Goal: Task Accomplishment & Management: Manage account settings

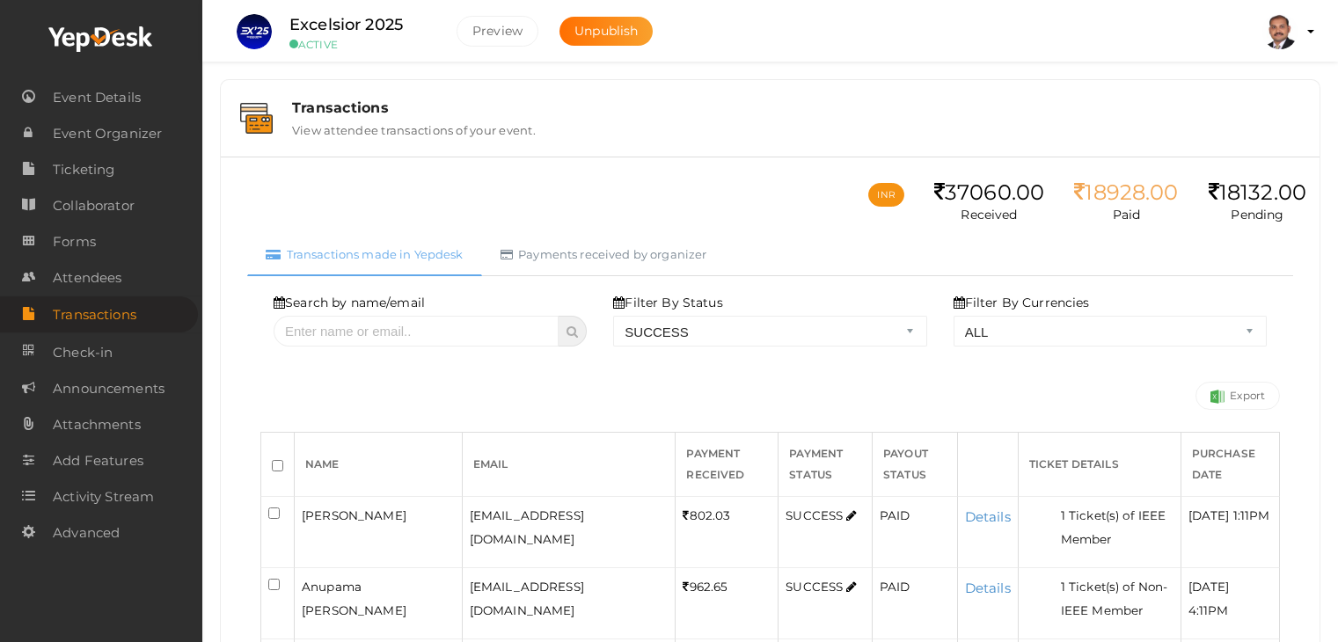
select select "SUCCESS"
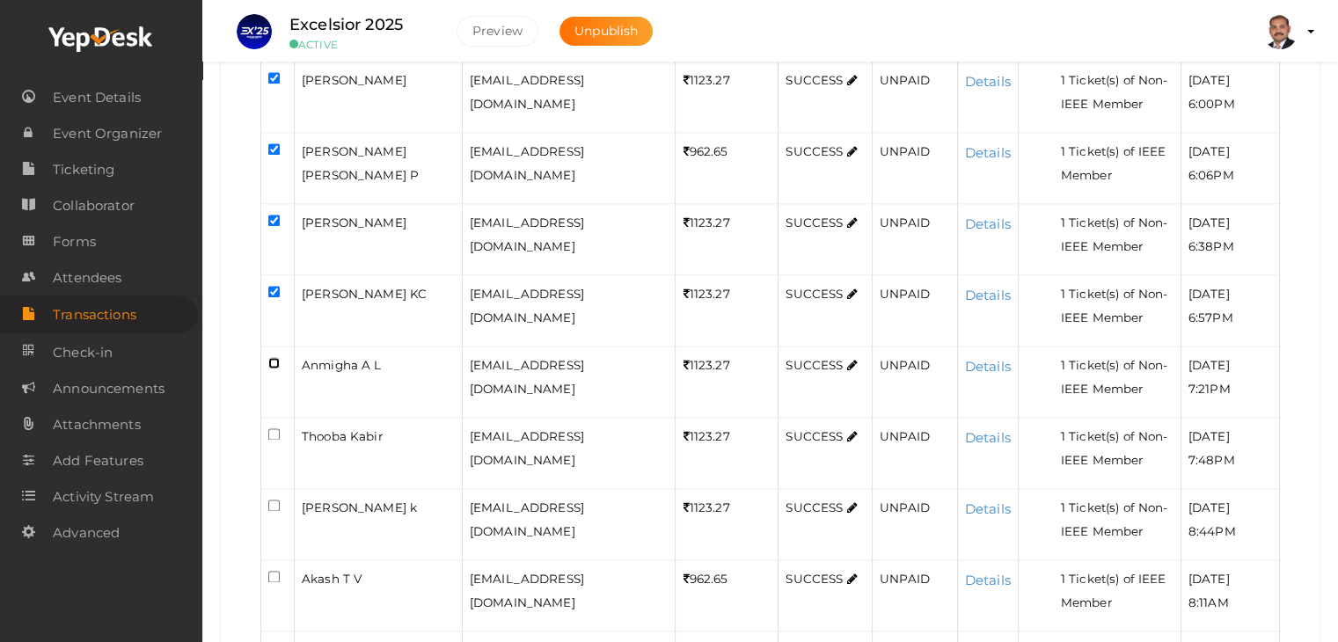
click at [277, 357] on input "checkbox" at bounding box center [273, 362] width 11 height 11
checkbox input "true"
click at [277, 428] on input "checkbox" at bounding box center [273, 433] width 11 height 11
checkbox input "true"
click at [274, 500] on input "checkbox" at bounding box center [273, 505] width 11 height 11
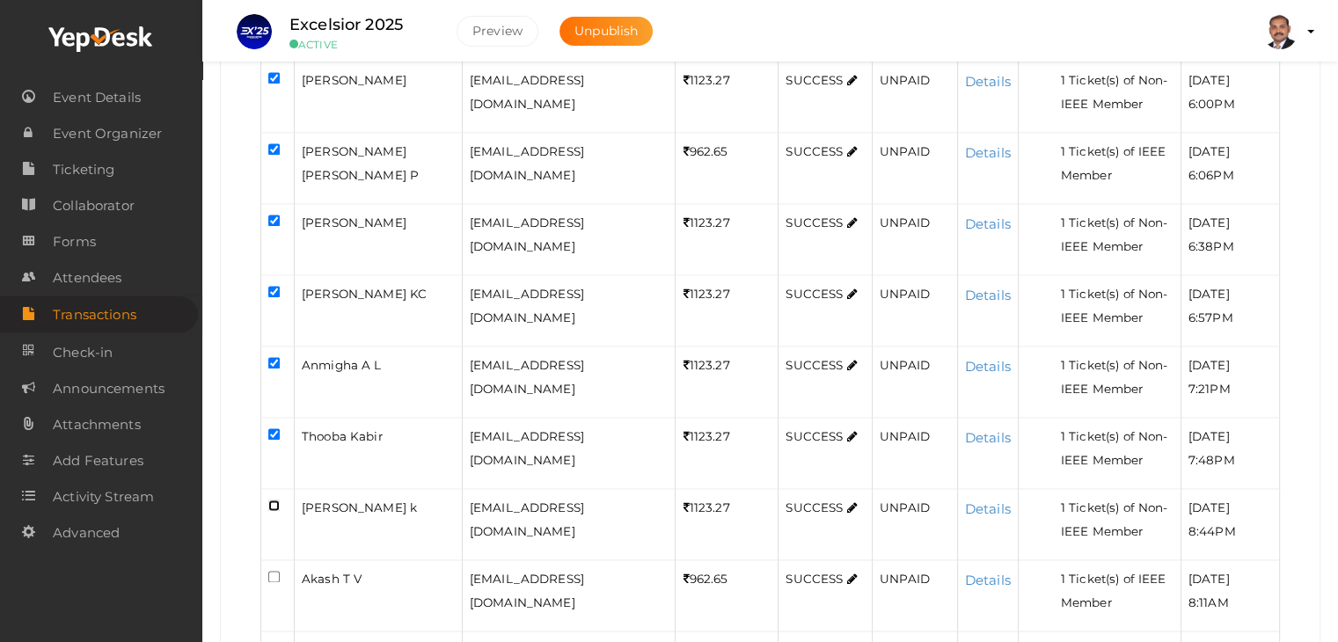
checkbox input "true"
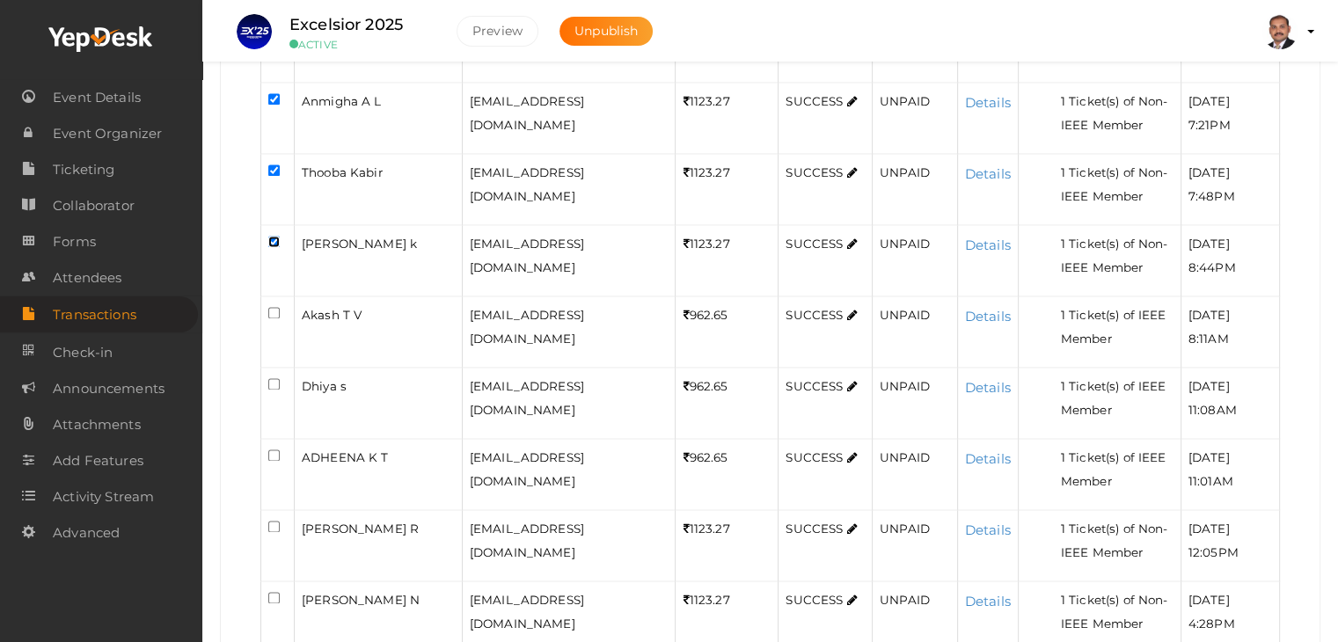
scroll to position [2709, 0]
click at [270, 307] on input "checkbox" at bounding box center [273, 312] width 11 height 11
checkbox input "true"
click at [277, 378] on input "checkbox" at bounding box center [273, 383] width 11 height 11
checkbox input "true"
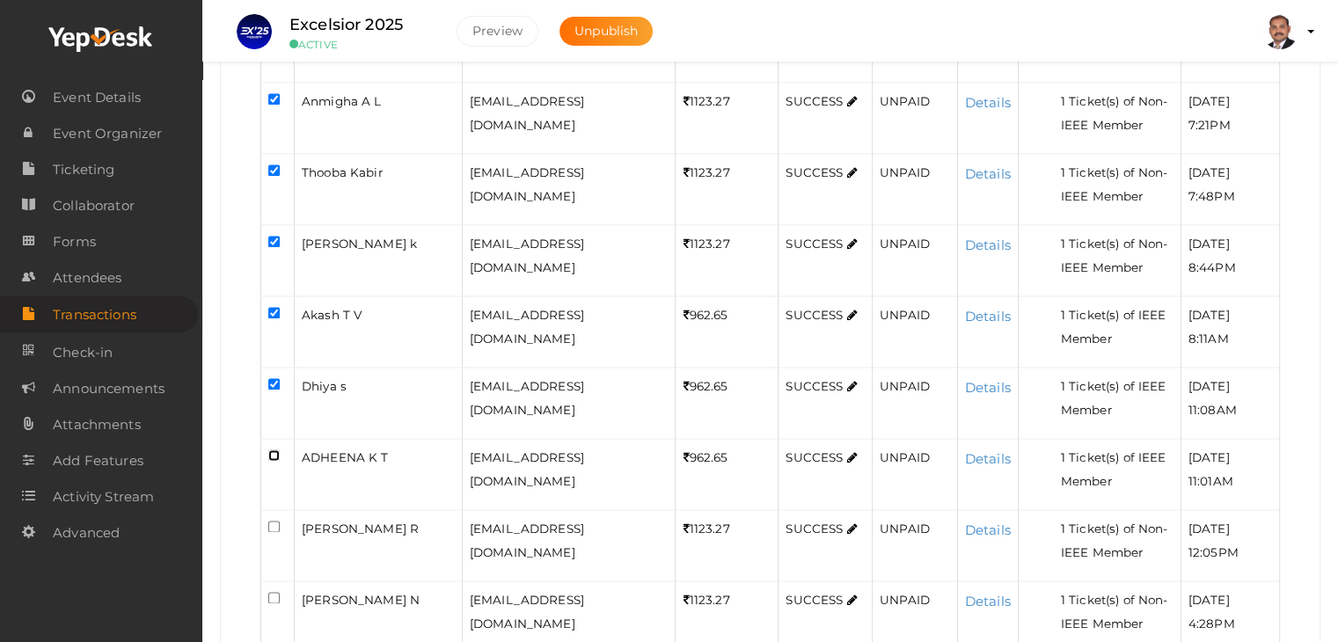
click at [278, 449] on input "checkbox" at bounding box center [273, 454] width 11 height 11
checkbox input "true"
drag, startPoint x: 271, startPoint y: 496, endPoint x: 274, endPoint y: 506, distance: 10.3
click at [271, 521] on input "checkbox" at bounding box center [273, 526] width 11 height 11
checkbox input "true"
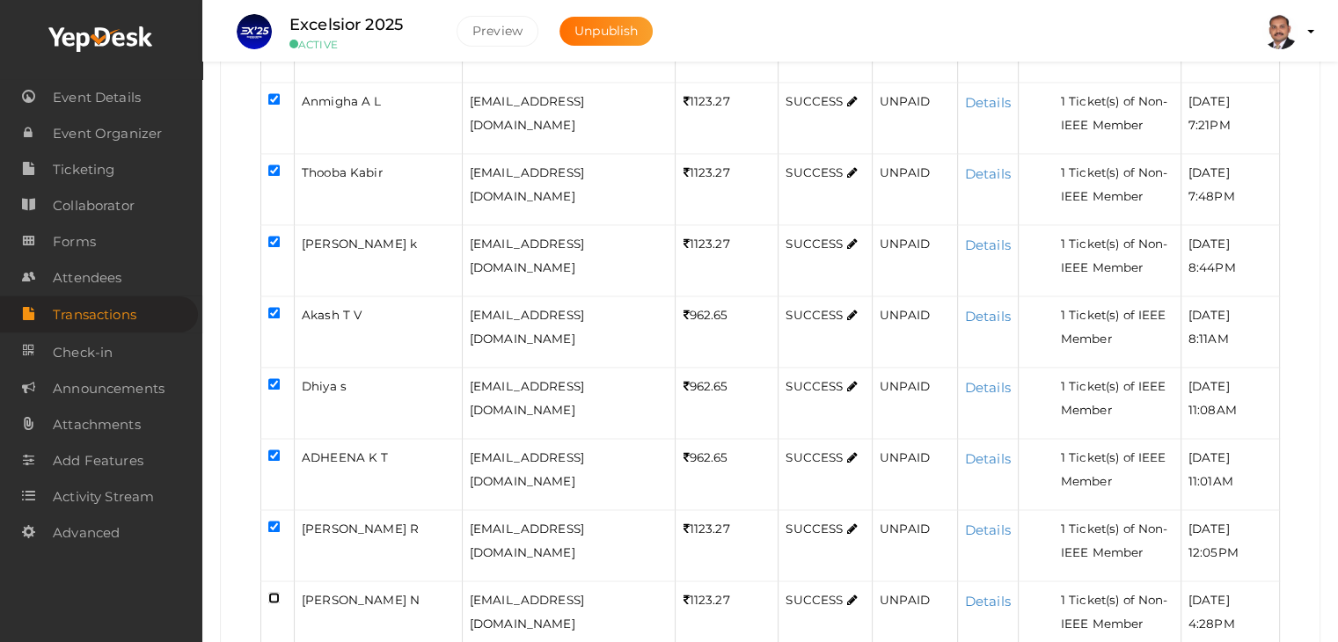
click at [273, 592] on input "checkbox" at bounding box center [273, 597] width 11 height 11
checkbox input "true"
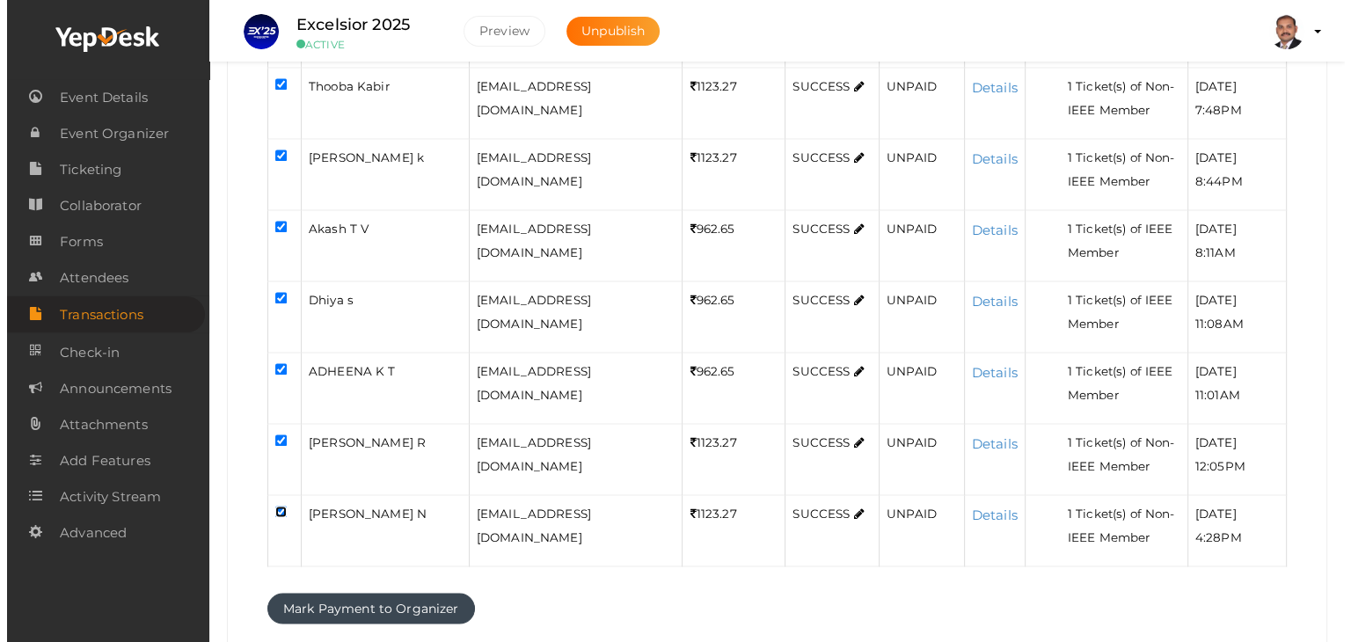
scroll to position [2797, 0]
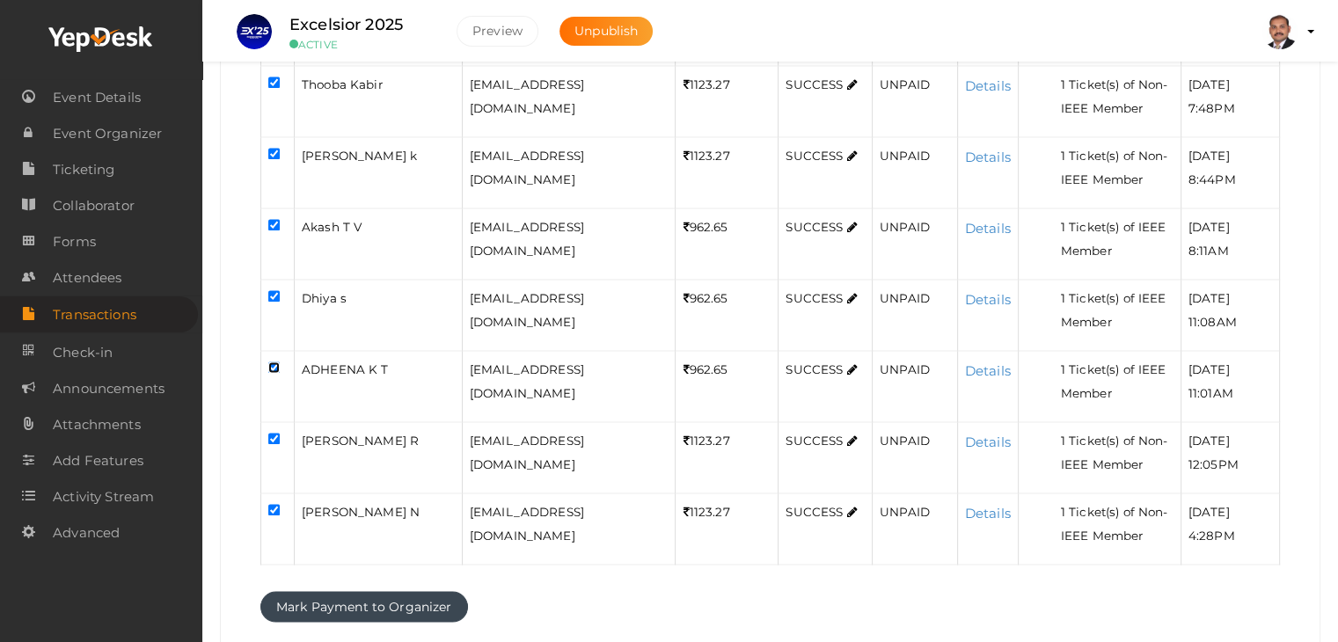
click at [271, 361] on input "checkbox" at bounding box center [273, 366] width 11 height 11
checkbox input "false"
click at [273, 433] on input "checkbox" at bounding box center [273, 438] width 11 height 11
checkbox input "false"
click at [270, 504] on input "checkbox" at bounding box center [273, 509] width 11 height 11
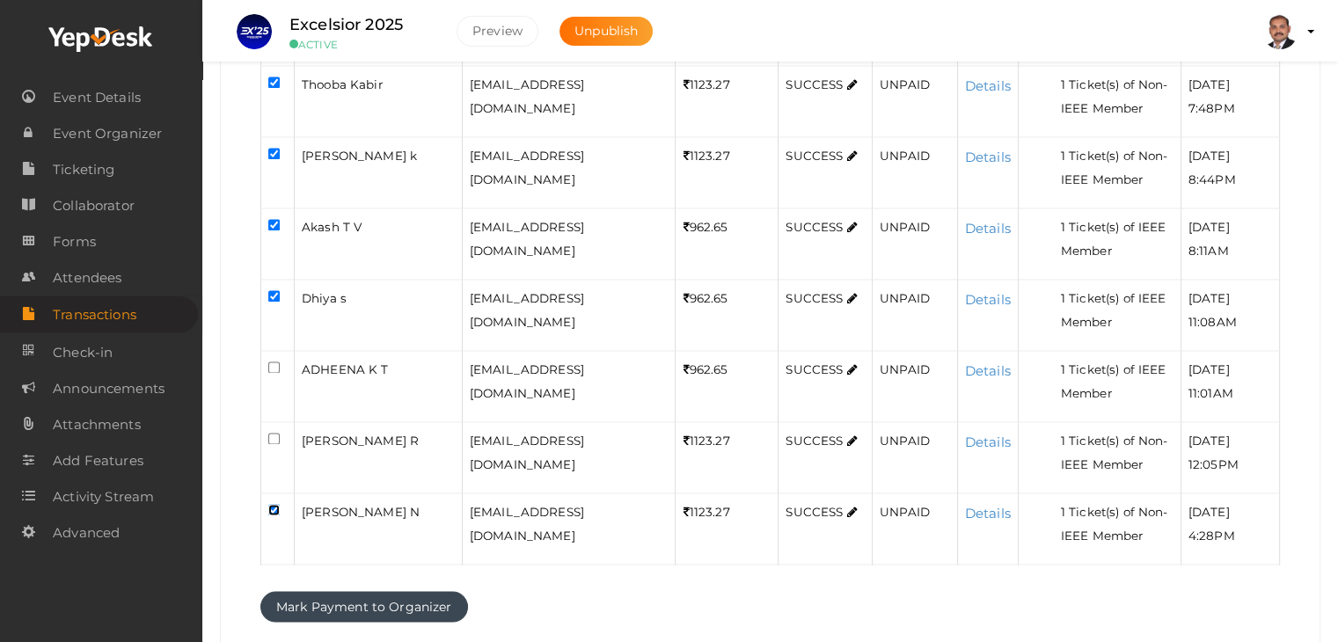
checkbox input "false"
click at [357, 591] on button "Mark Payment to Organizer" at bounding box center [364, 606] width 208 height 31
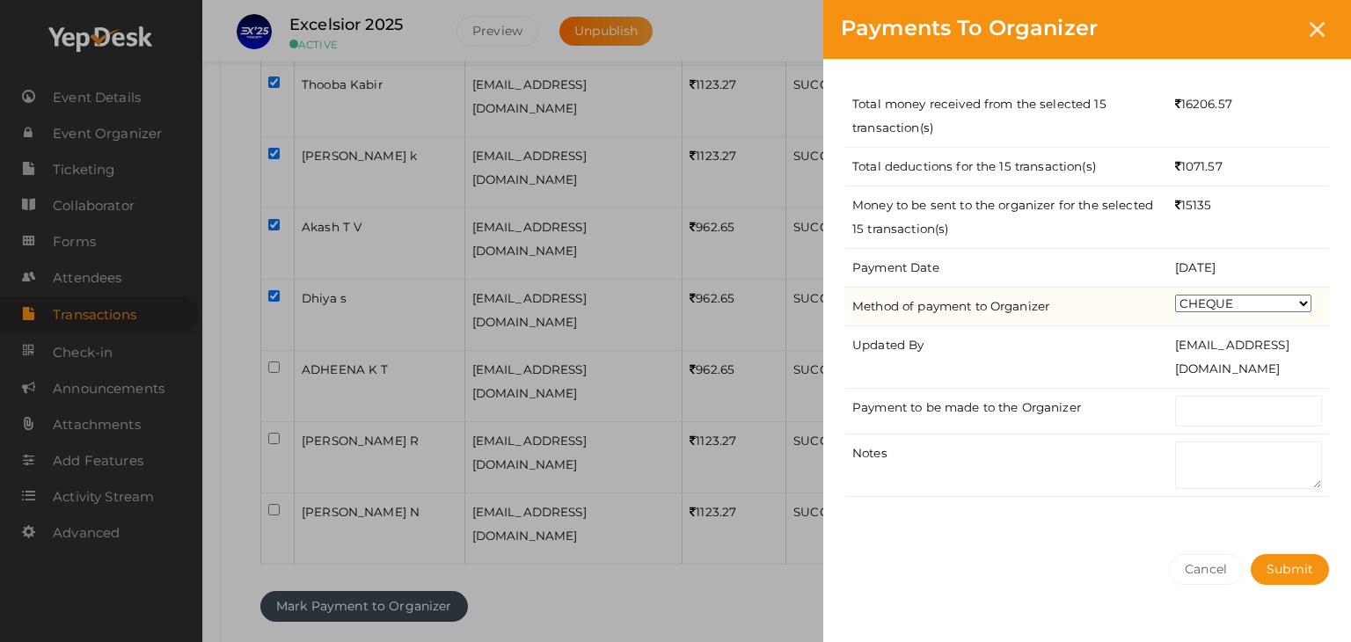
click at [1223, 301] on select "CHEQUE ONLINE TRANSFER WIRE TRANSFER CASH BANK DRAFT OTHERS" at bounding box center [1243, 304] width 136 height 18
select select "ONLINE TRANSFER"
click at [1175, 295] on select "CHEQUE ONLINE TRANSFER WIRE TRANSFER CASH BANK DRAFT OTHERS" at bounding box center [1243, 304] width 136 height 18
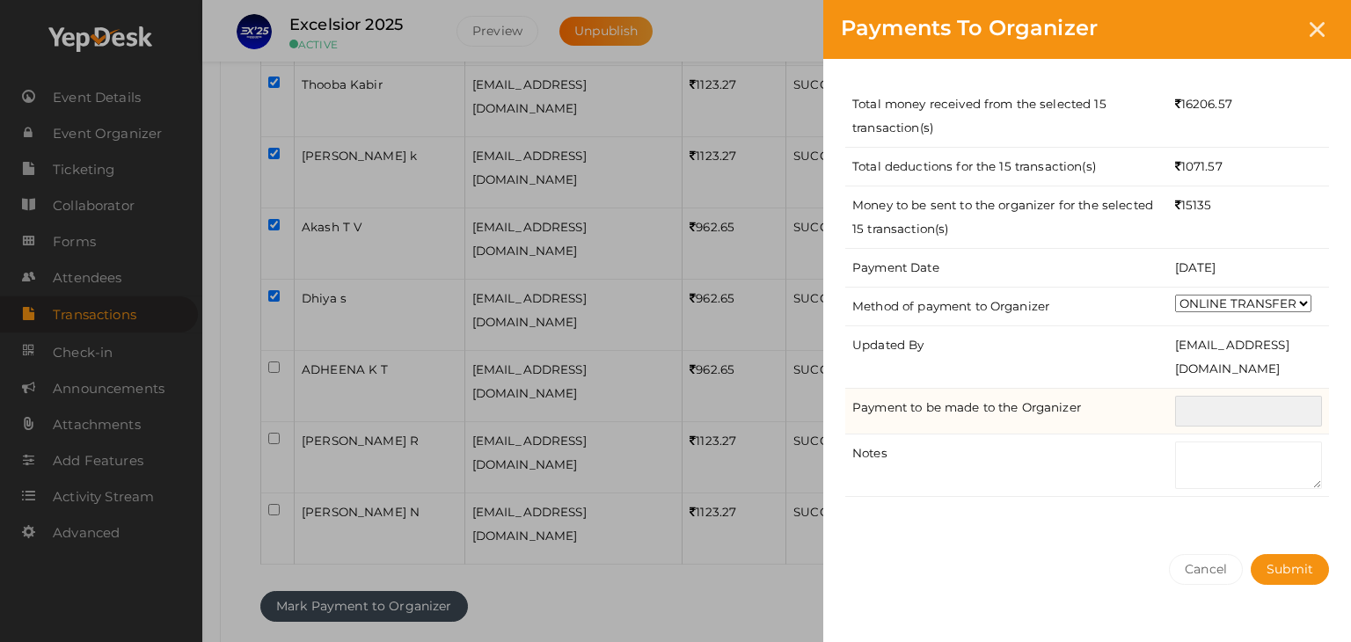
click at [1223, 409] on input "text" at bounding box center [1248, 411] width 147 height 31
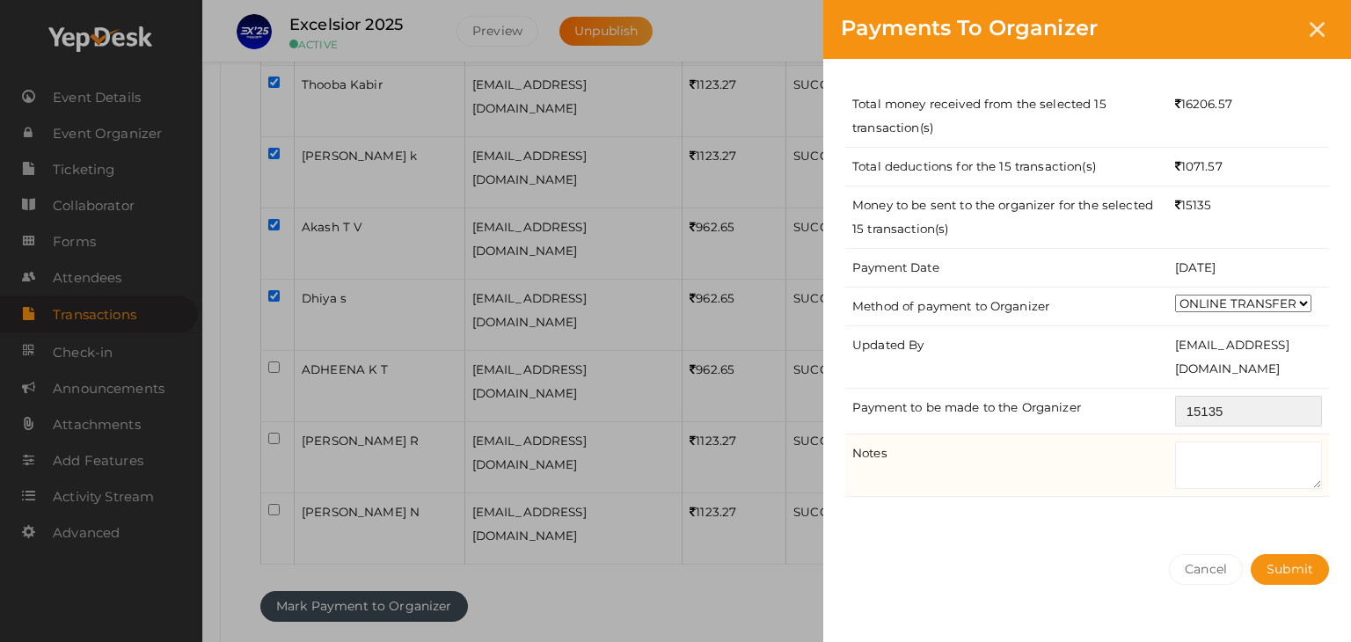
type input "15135"
click at [1201, 472] on textarea at bounding box center [1248, 465] width 147 height 47
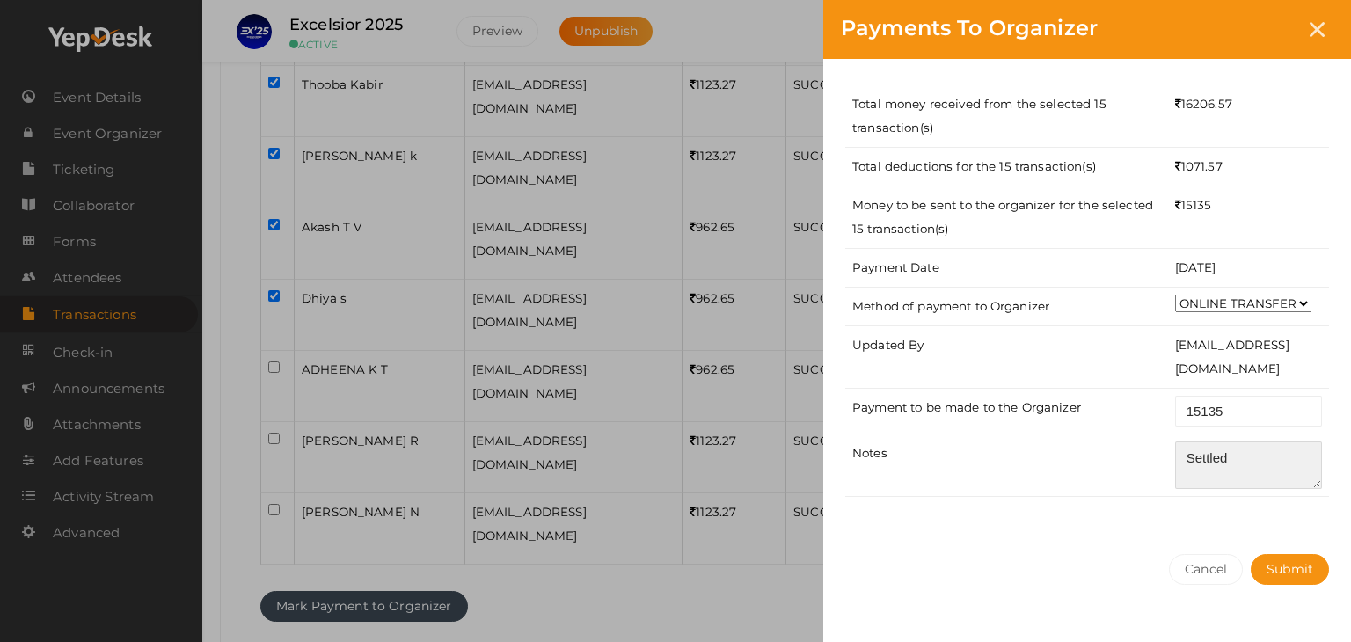
type textarea "Settled"
click at [1244, 521] on div "Total money received from the selected 15 transaction(s) 16206.57 Total deducti…" at bounding box center [1087, 298] width 528 height 478
click at [1281, 562] on span "Submit" at bounding box center [1290, 569] width 47 height 16
select select "? string:SUCCESS ?"
select select "? string:ALL ?"
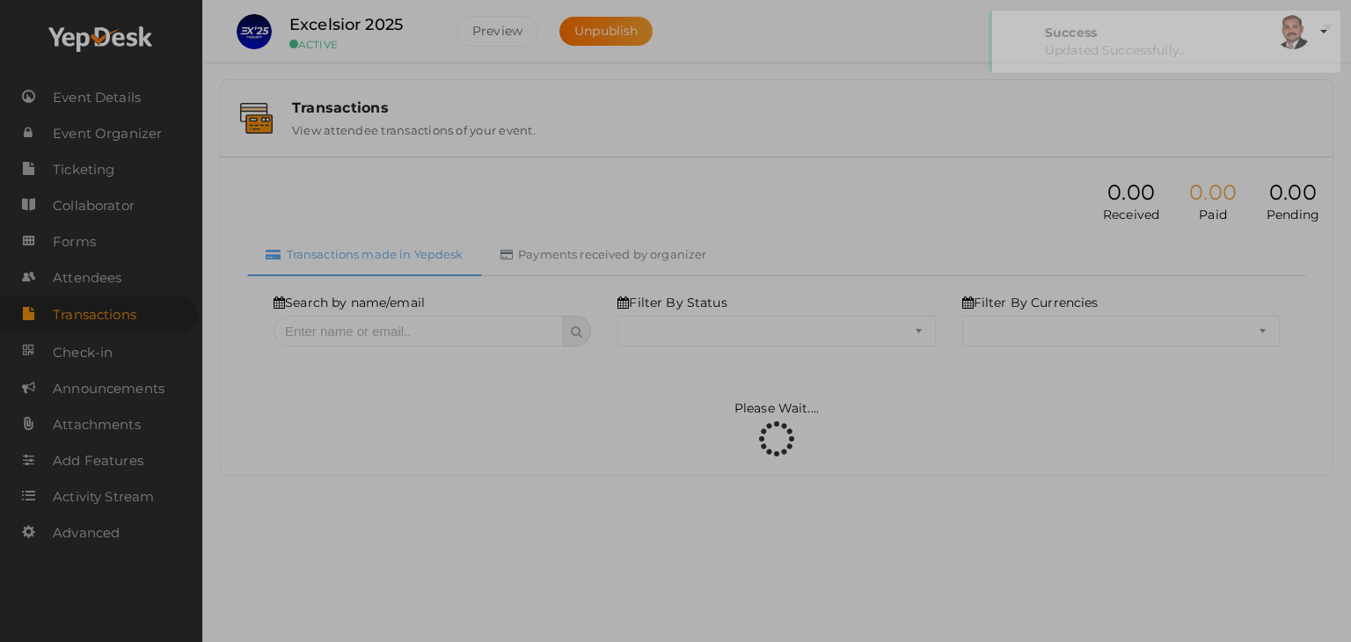
scroll to position [0, 0]
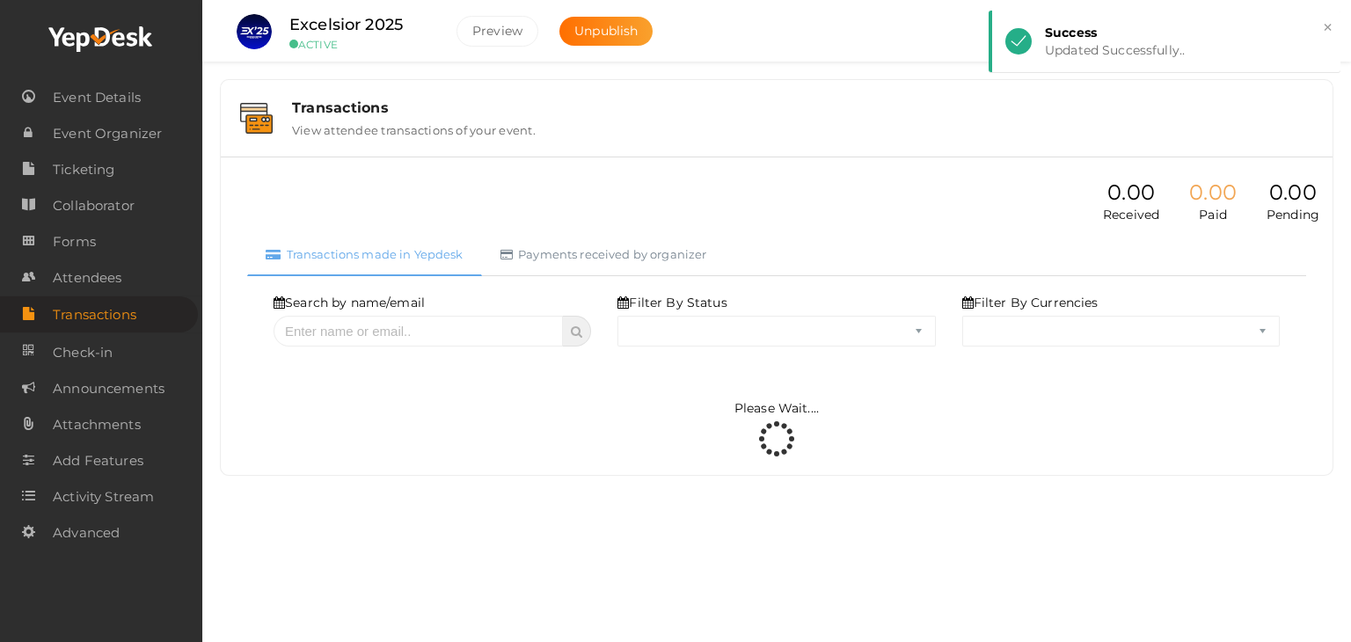
select select "SUCCESS"
select select "ALL"
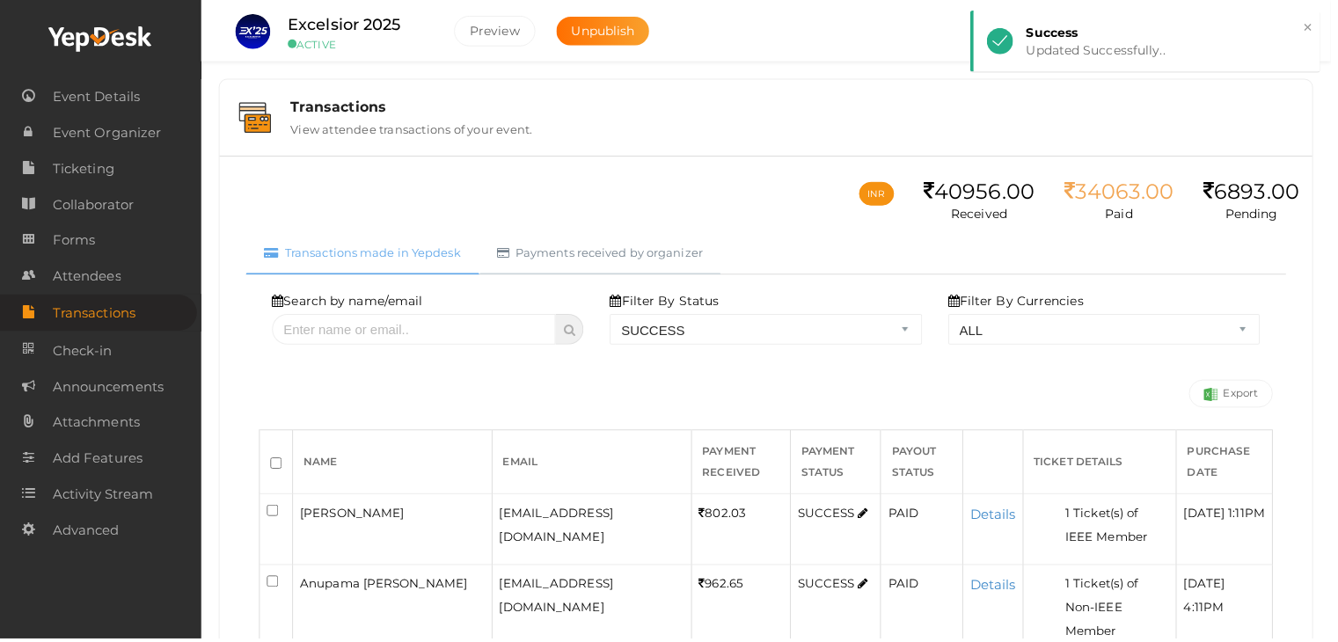
click at [618, 251] on link "Payments received by organizer" at bounding box center [604, 254] width 244 height 43
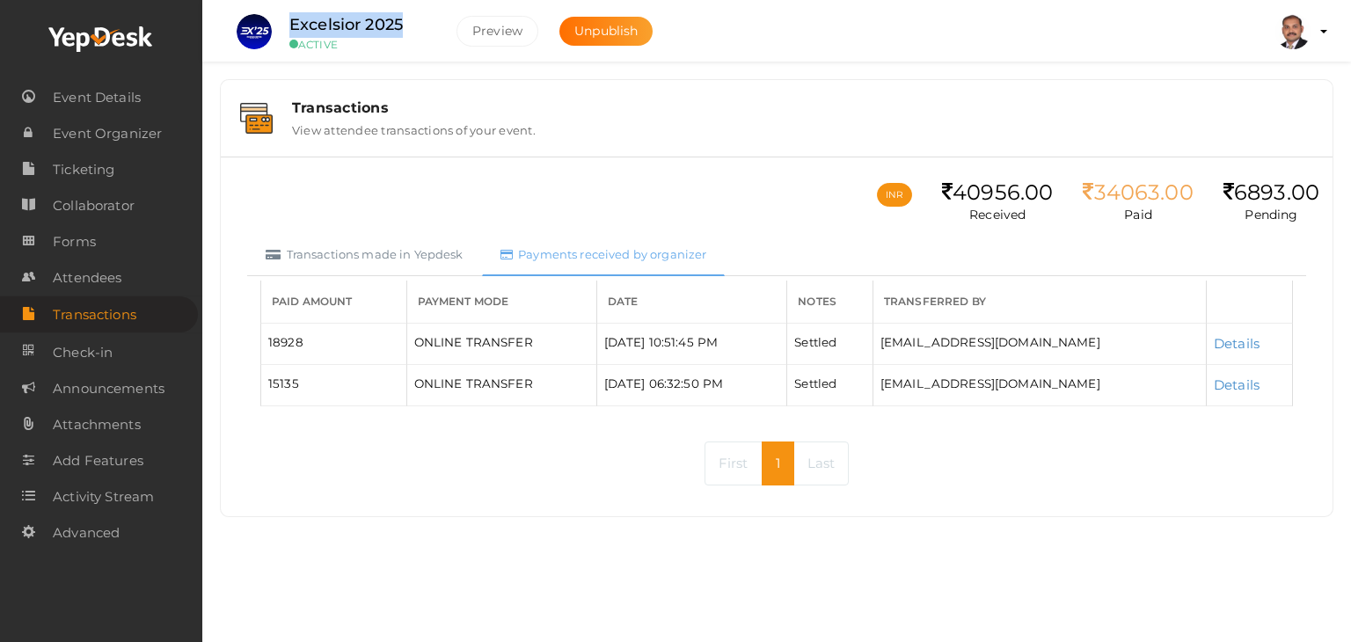
drag, startPoint x: 413, startPoint y: 22, endPoint x: 286, endPoint y: 14, distance: 127.8
click at [286, 14] on div "Excelsior 2025 ACTIVE" at bounding box center [360, 31] width 176 height 39
copy label "Excelsior 2025"
click at [809, 132] on div "Transactions View attendee transactions of your event." at bounding box center [796, 118] width 1034 height 38
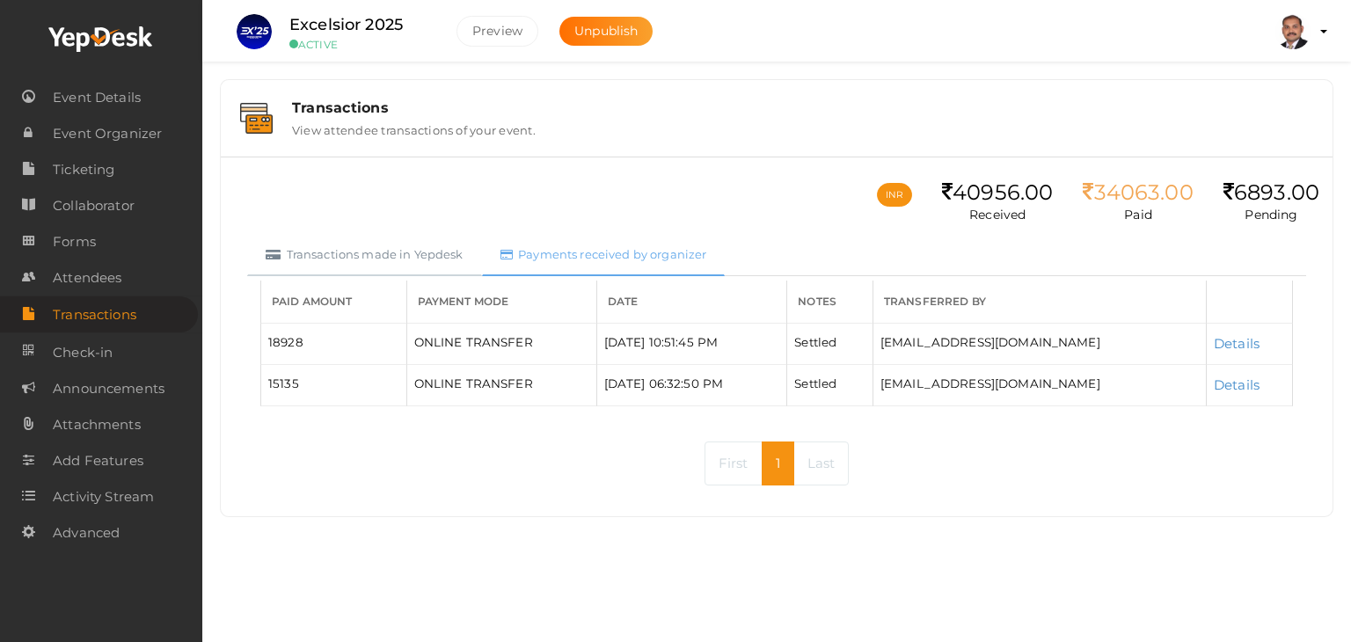
click at [382, 248] on link "Transactions made in Yepdesk" at bounding box center [364, 254] width 235 height 43
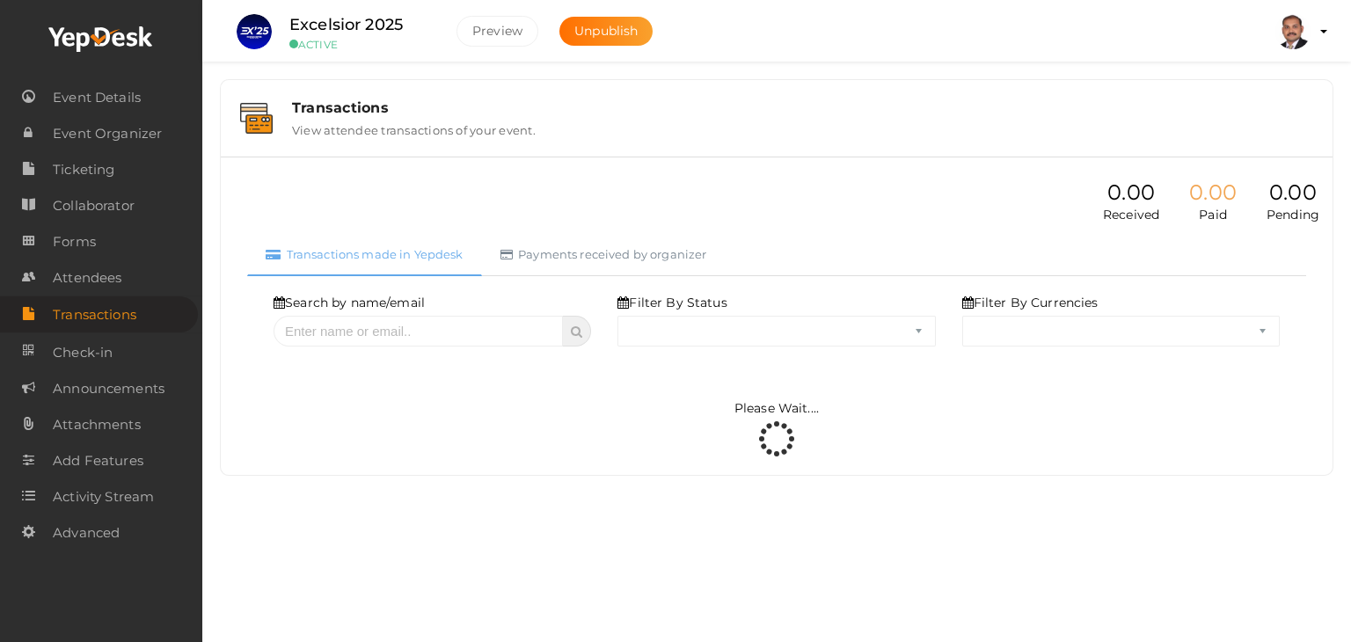
select select "SUCCESS"
select select "ALL"
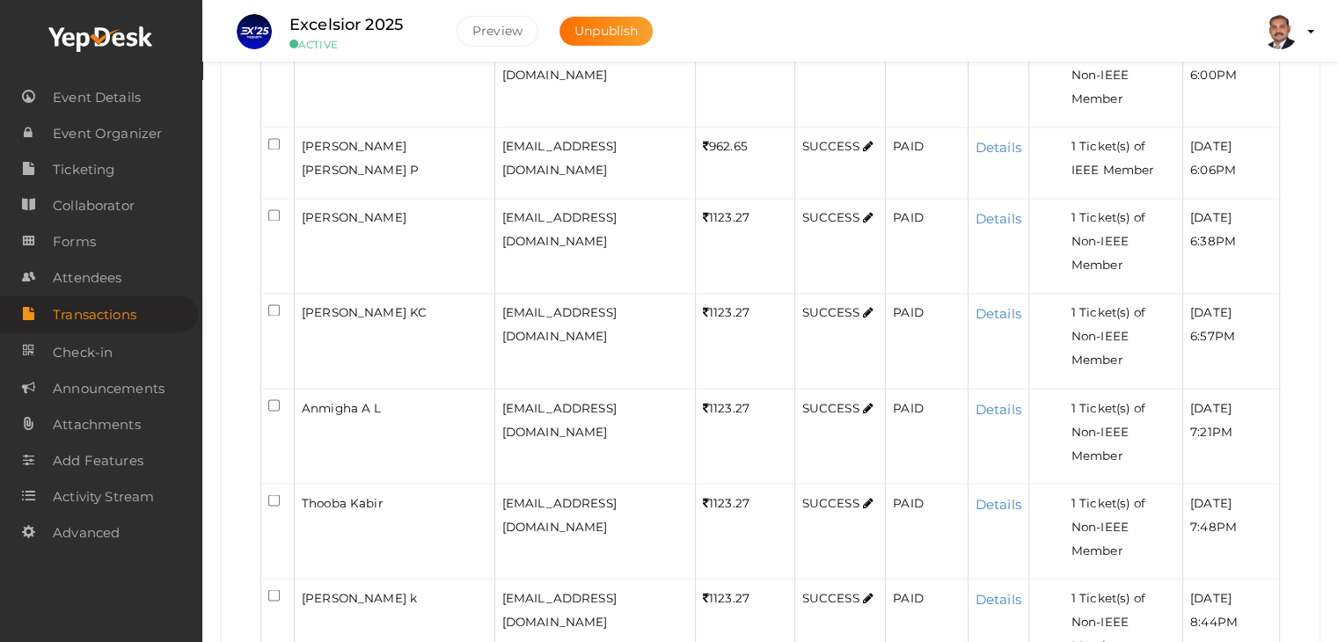
scroll to position [3062, 0]
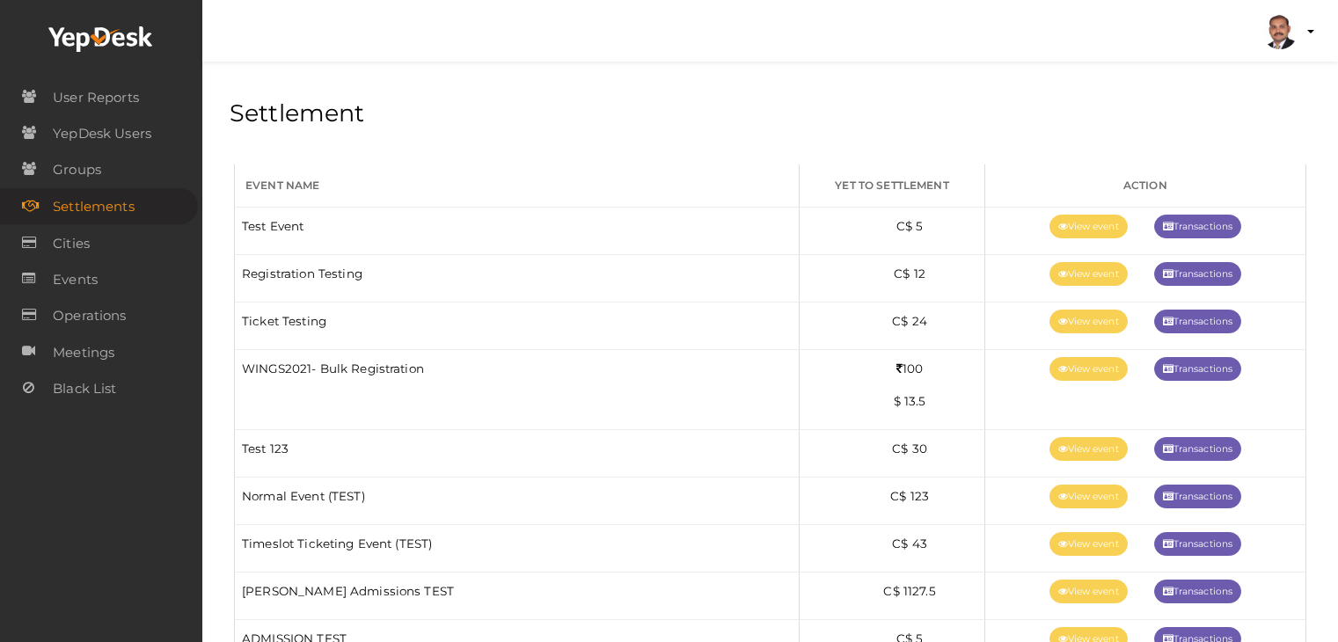
scroll to position [2314, 0]
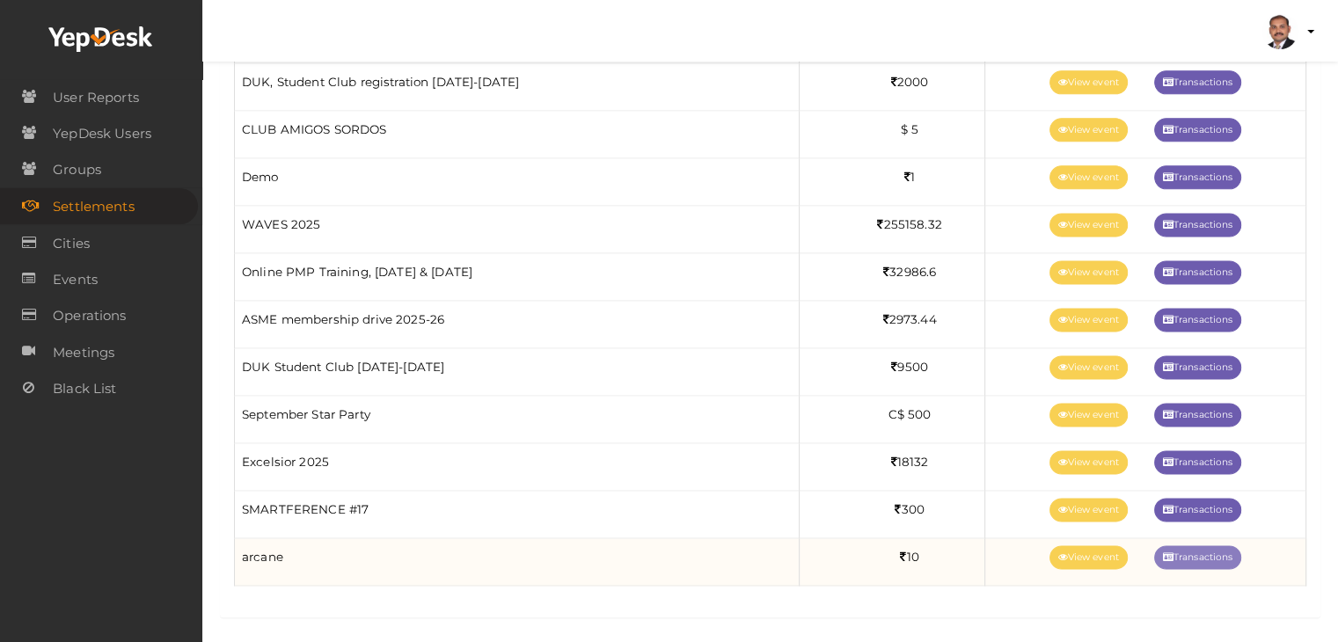
click at [1177, 550] on link "Transactions" at bounding box center [1197, 557] width 87 height 24
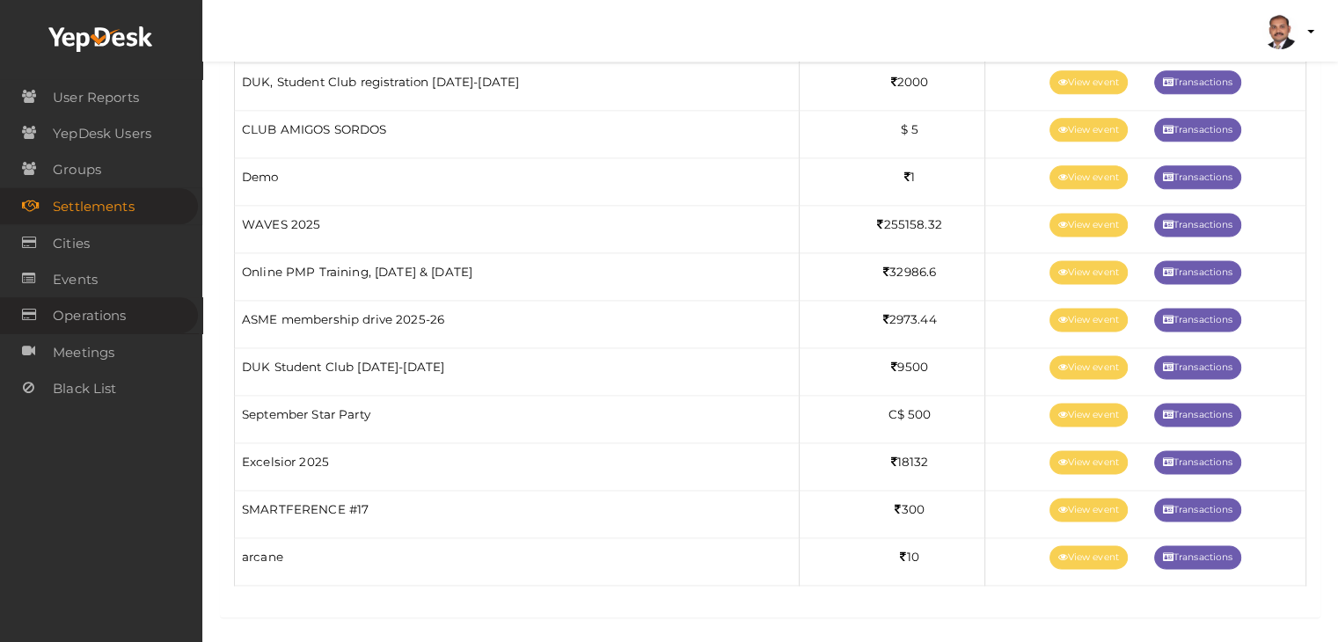
click at [114, 305] on span "Operations" at bounding box center [89, 315] width 73 height 35
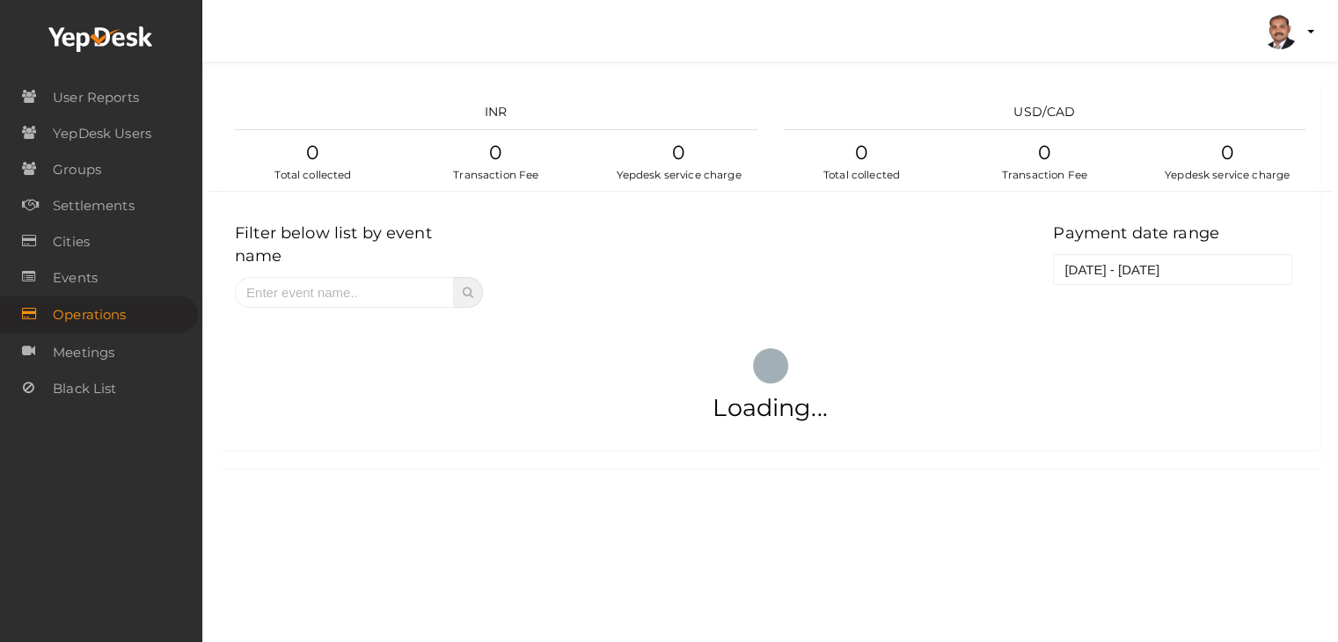
scroll to position [0, 0]
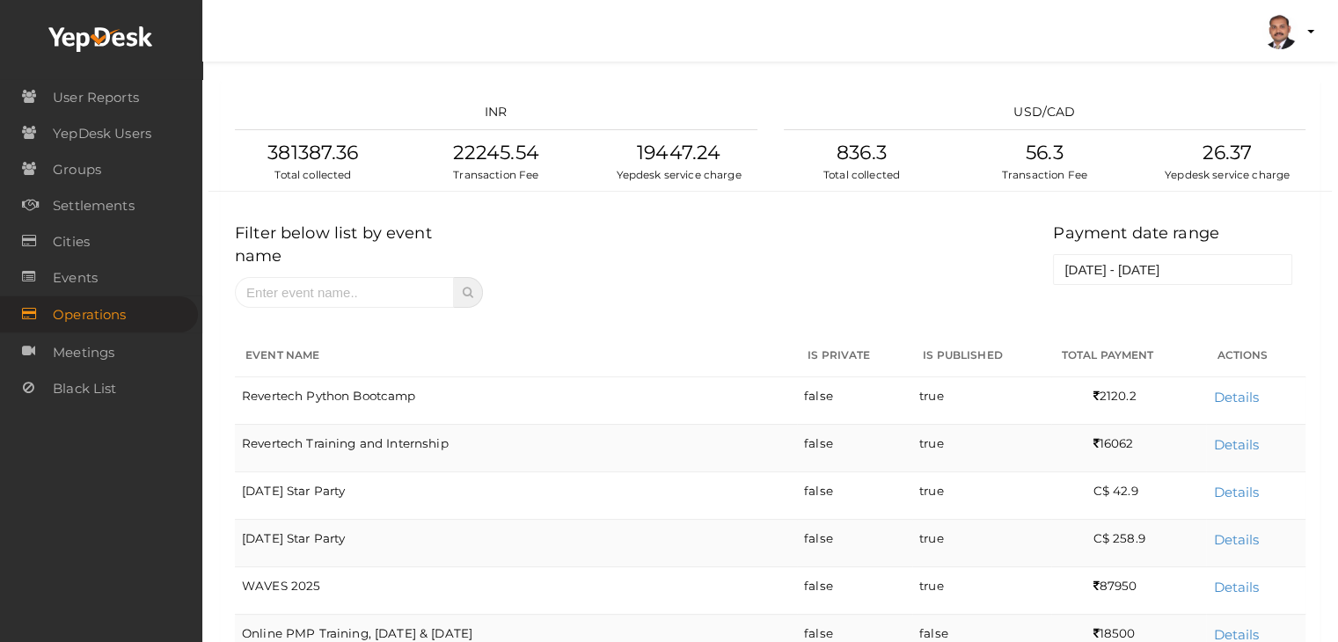
click at [774, 288] on div "Filter below list by event name Payment date range [DATE] - [DATE]" at bounding box center [769, 272] width 1123 height 116
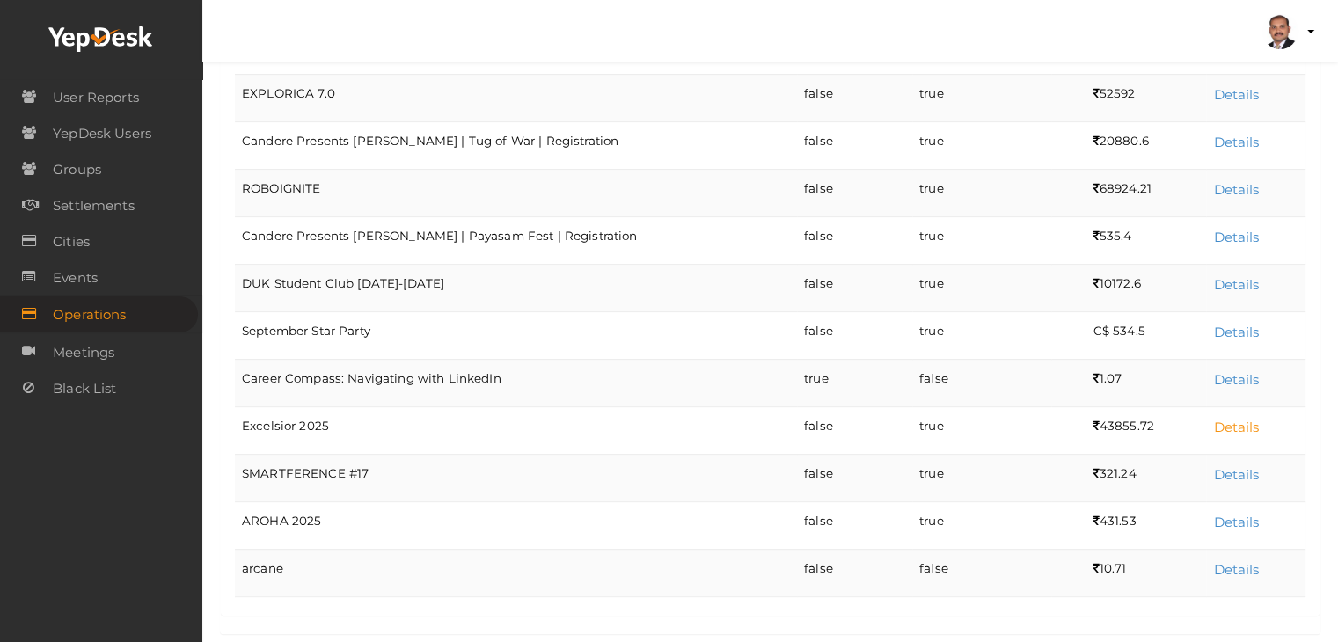
click at [1241, 419] on link "Details" at bounding box center [1236, 427] width 46 height 17
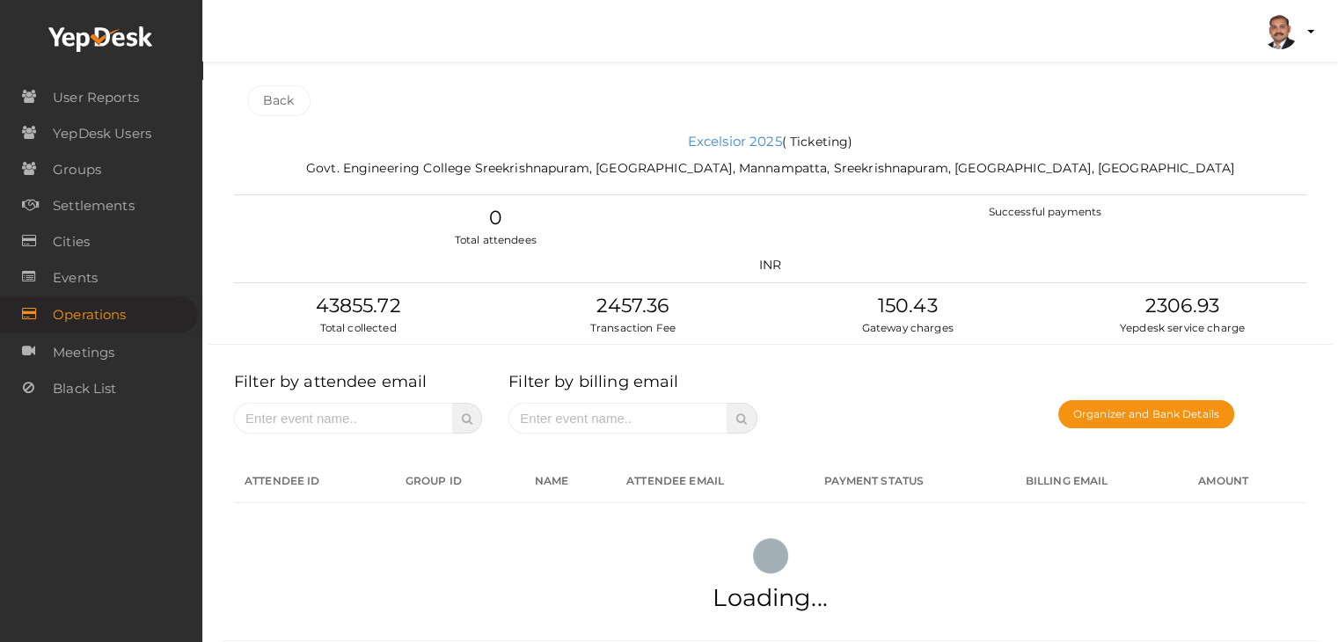
scroll to position [0, 0]
click at [1121, 416] on button "Organizer and Bank Details" at bounding box center [1146, 416] width 176 height 28
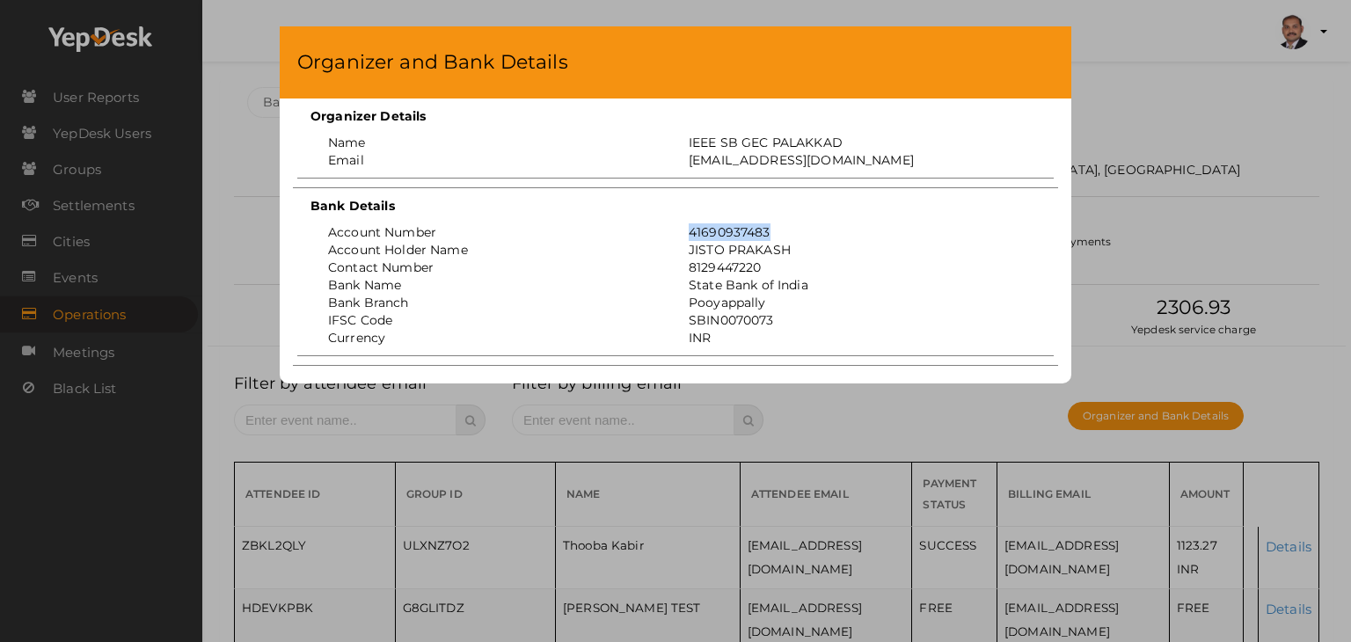
drag, startPoint x: 794, startPoint y: 234, endPoint x: 690, endPoint y: 226, distance: 105.0
click at [690, 226] on div "41690937483" at bounding box center [855, 232] width 361 height 18
copy div "41690937483"
click at [1142, 89] on div "Organizer and Bank Details Organizer Details Name IEEE SB GEC PALAKKAD Email [E…" at bounding box center [675, 321] width 1351 height 642
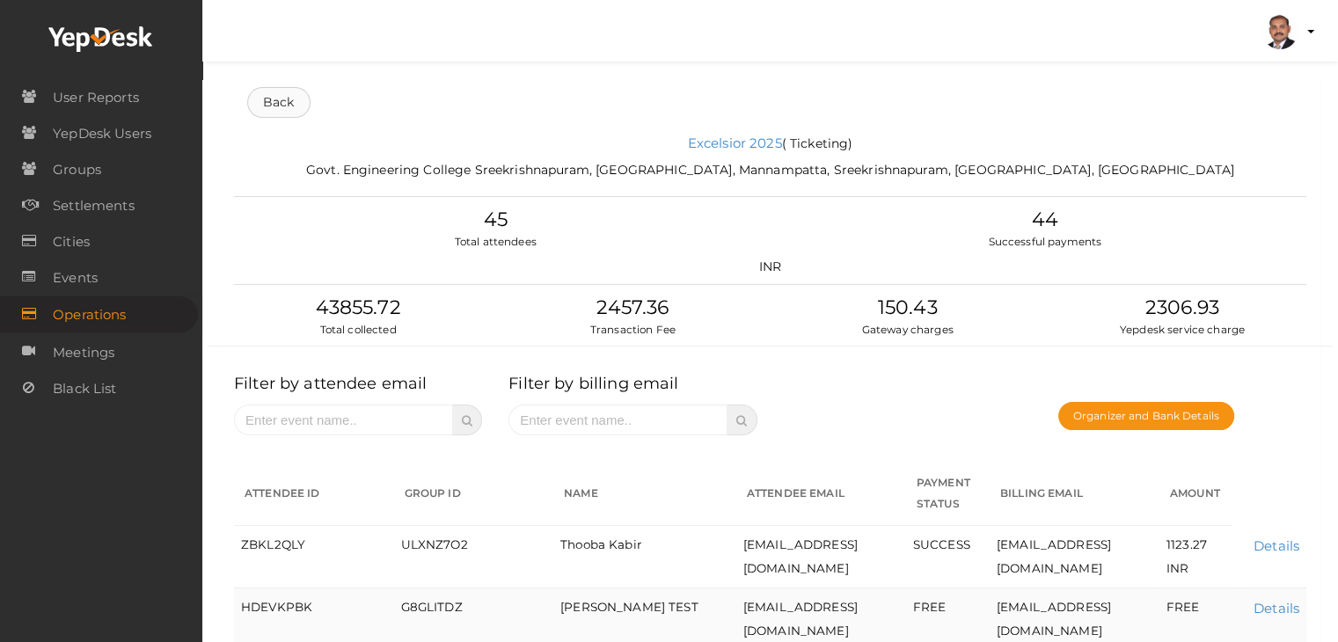
click at [280, 96] on link "Back" at bounding box center [278, 102] width 63 height 31
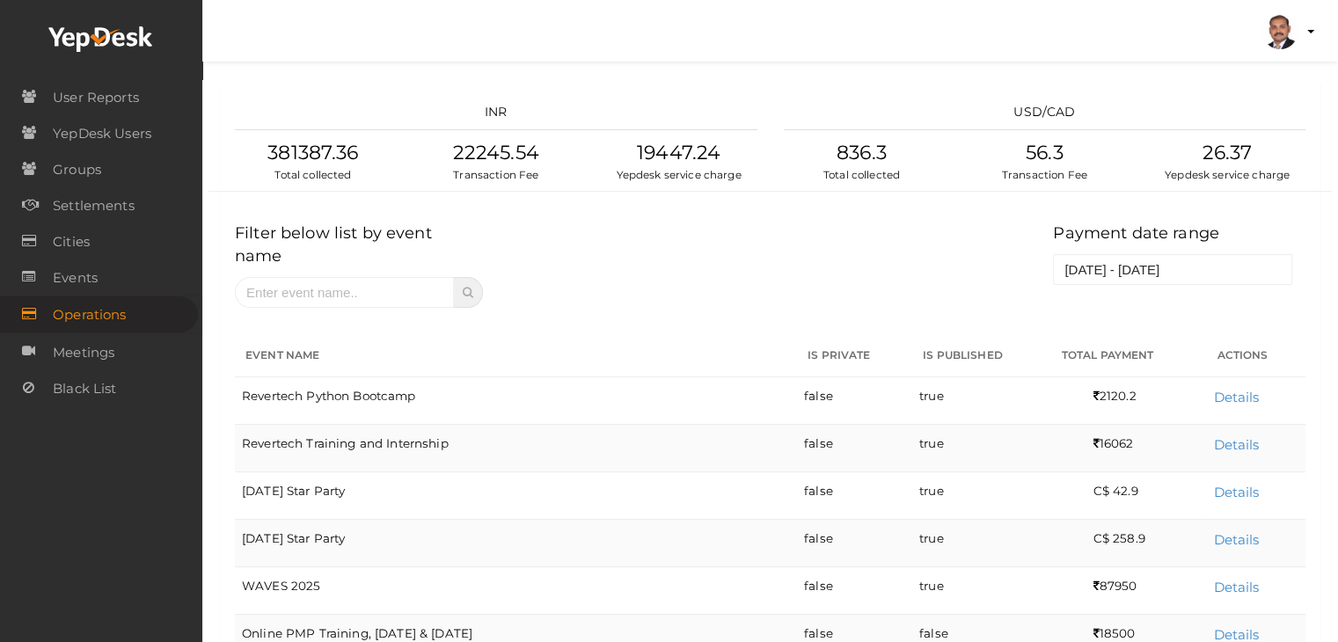
scroll to position [635, 0]
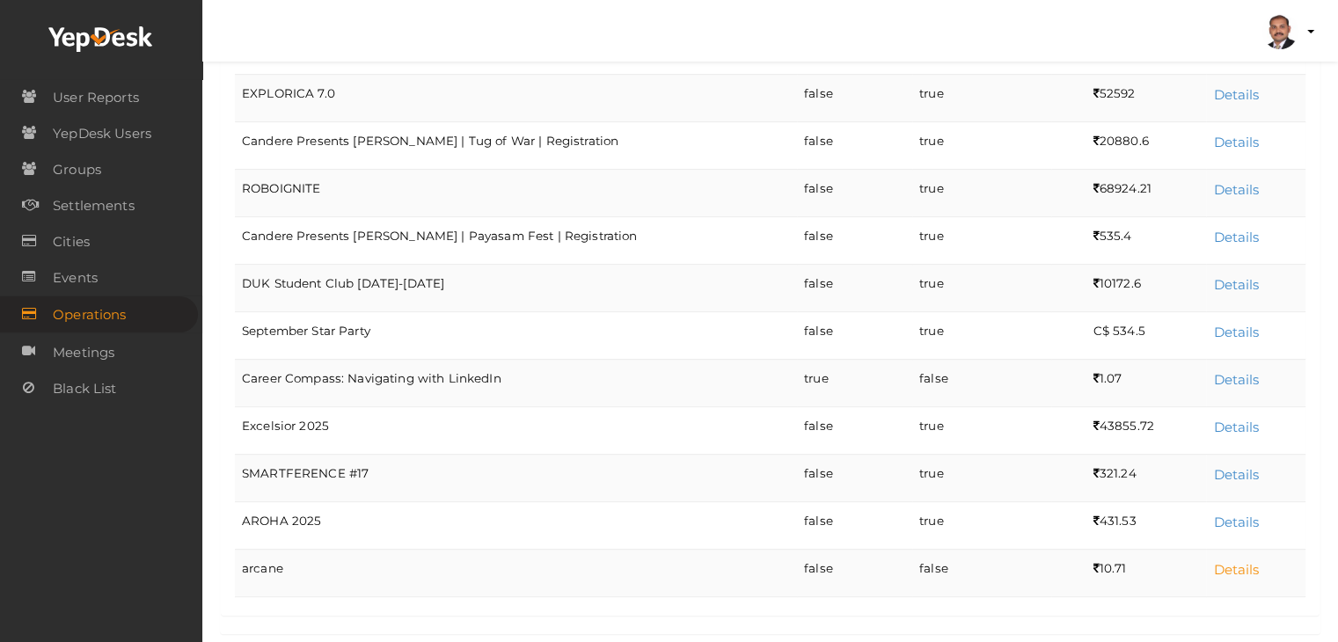
click at [1238, 561] on link "Details" at bounding box center [1236, 569] width 46 height 17
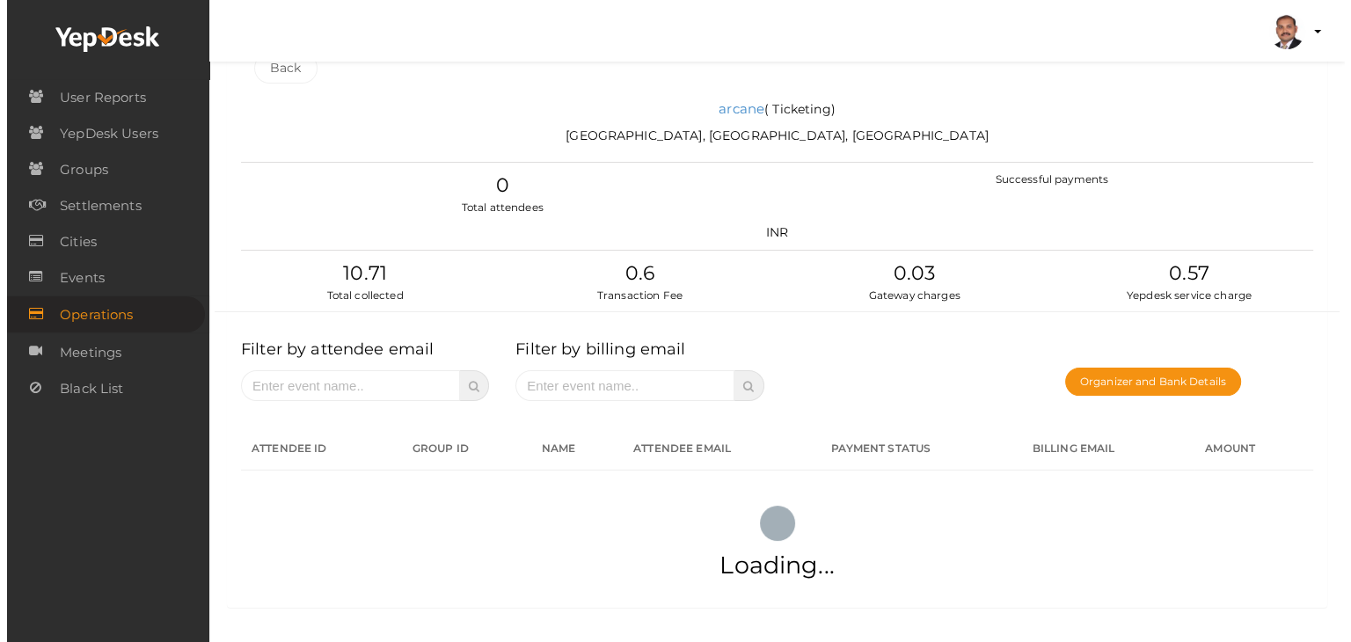
scroll to position [0, 0]
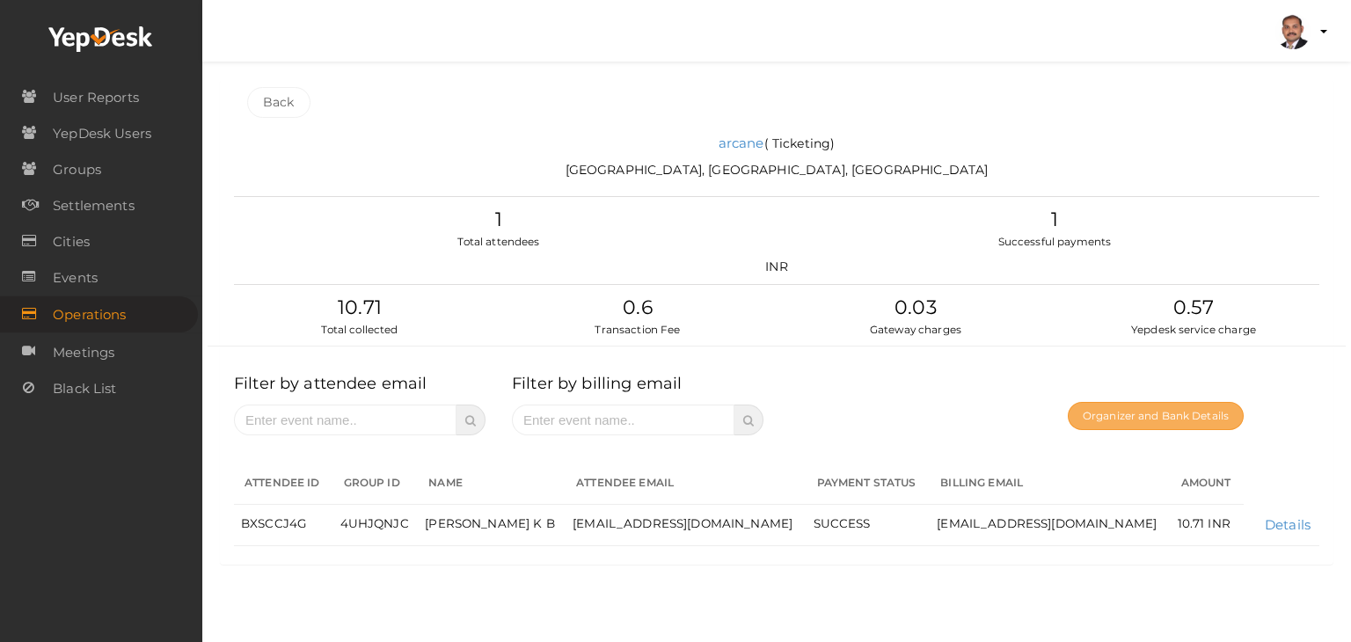
click at [1129, 407] on button "Organizer and Bank Details" at bounding box center [1156, 416] width 176 height 28
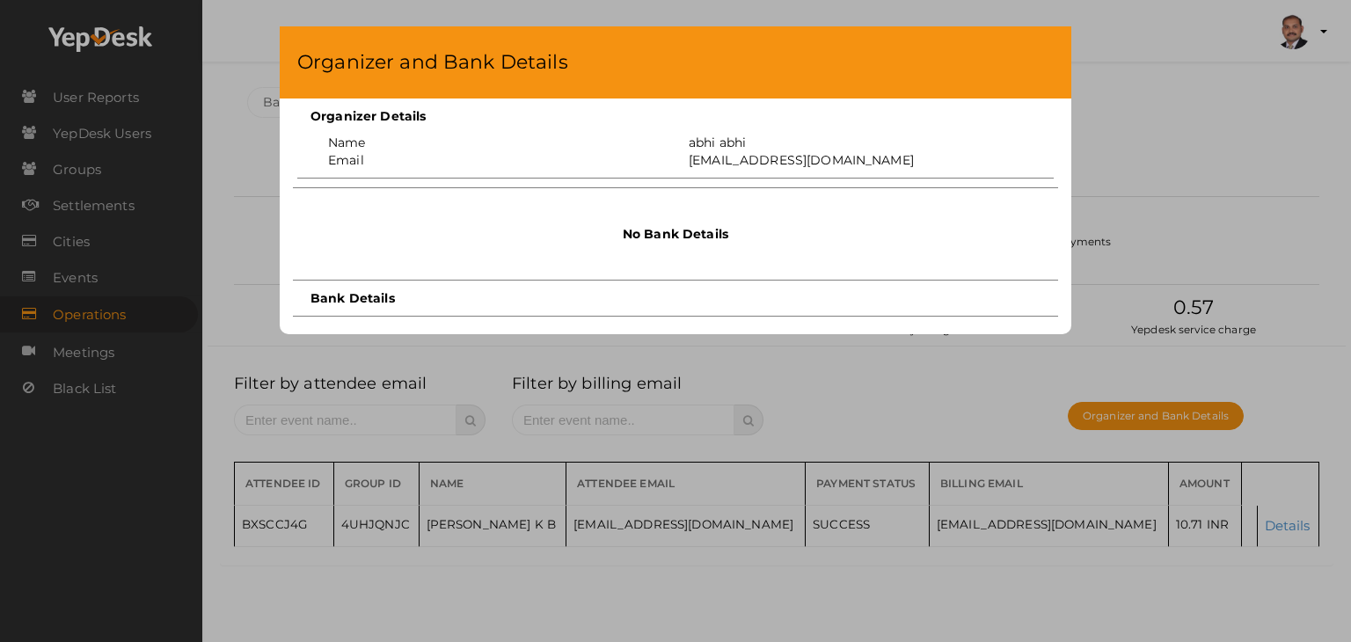
click at [1147, 140] on div "Organizer and Bank Details Organizer Details Name [PERSON_NAME] Email [EMAIL_AD…" at bounding box center [675, 321] width 1351 height 642
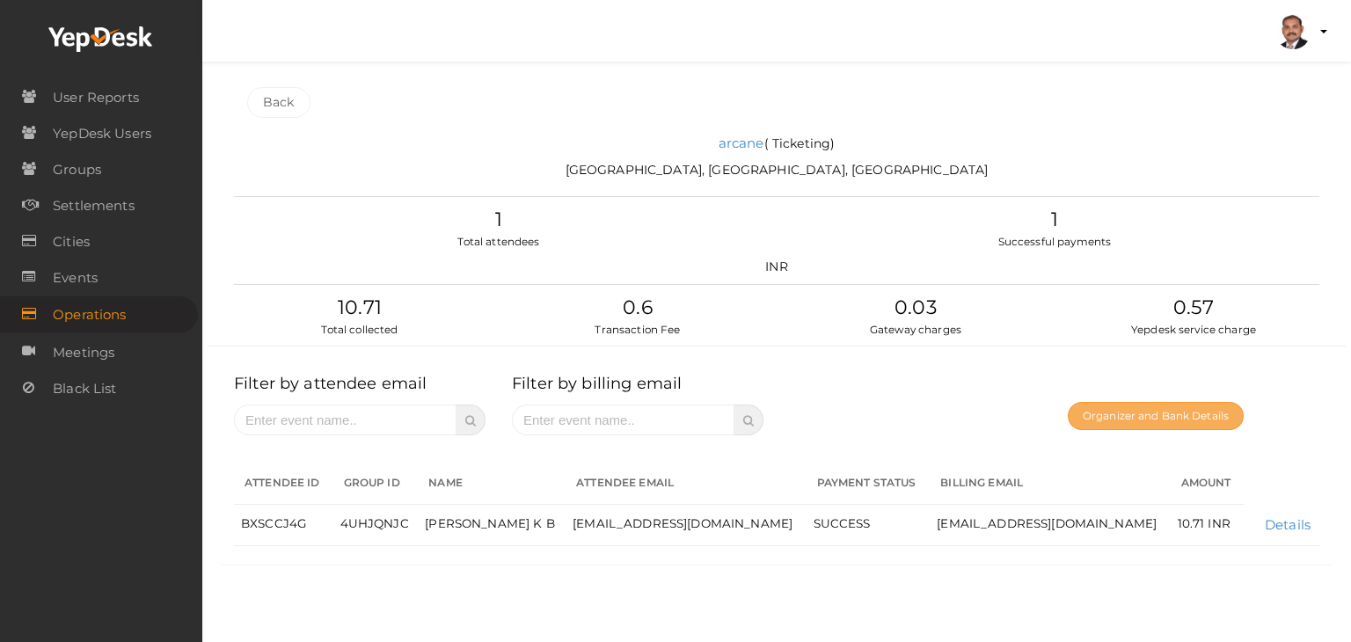
click at [1154, 405] on button "Organizer and Bank Details" at bounding box center [1156, 416] width 176 height 28
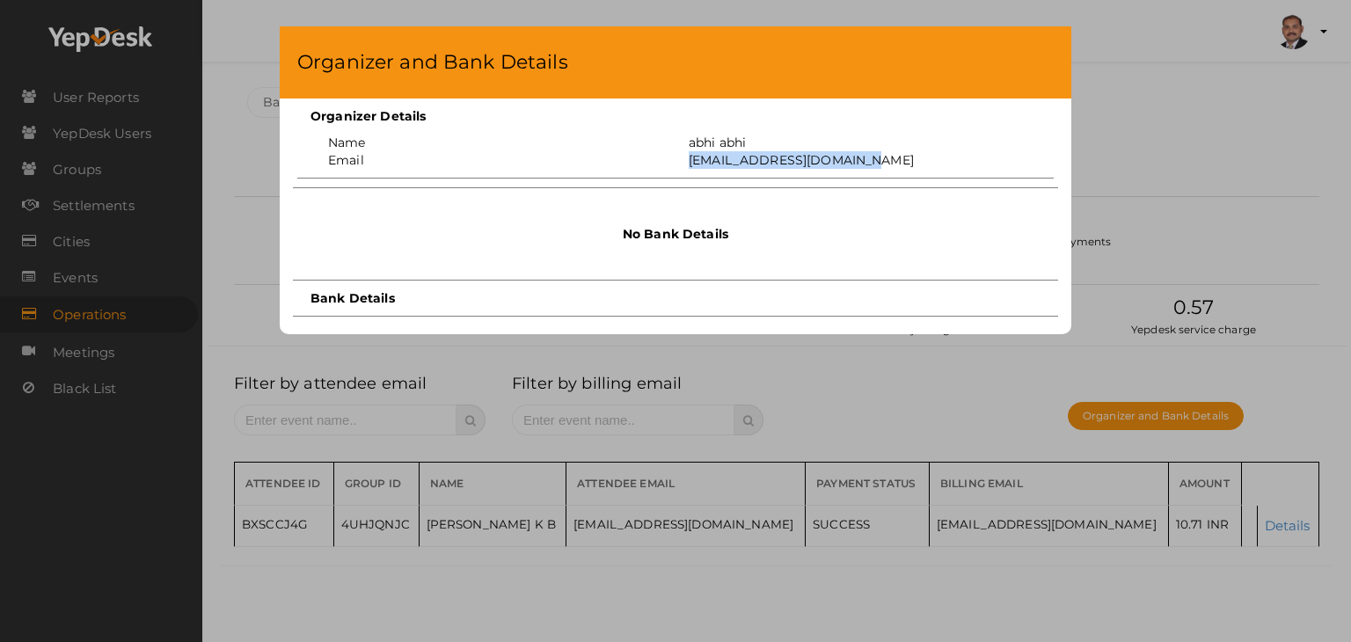
drag, startPoint x: 689, startPoint y: 162, endPoint x: 883, endPoint y: 163, distance: 194.4
click at [883, 163] on div "[EMAIL_ADDRESS][DOMAIN_NAME]" at bounding box center [855, 160] width 361 height 18
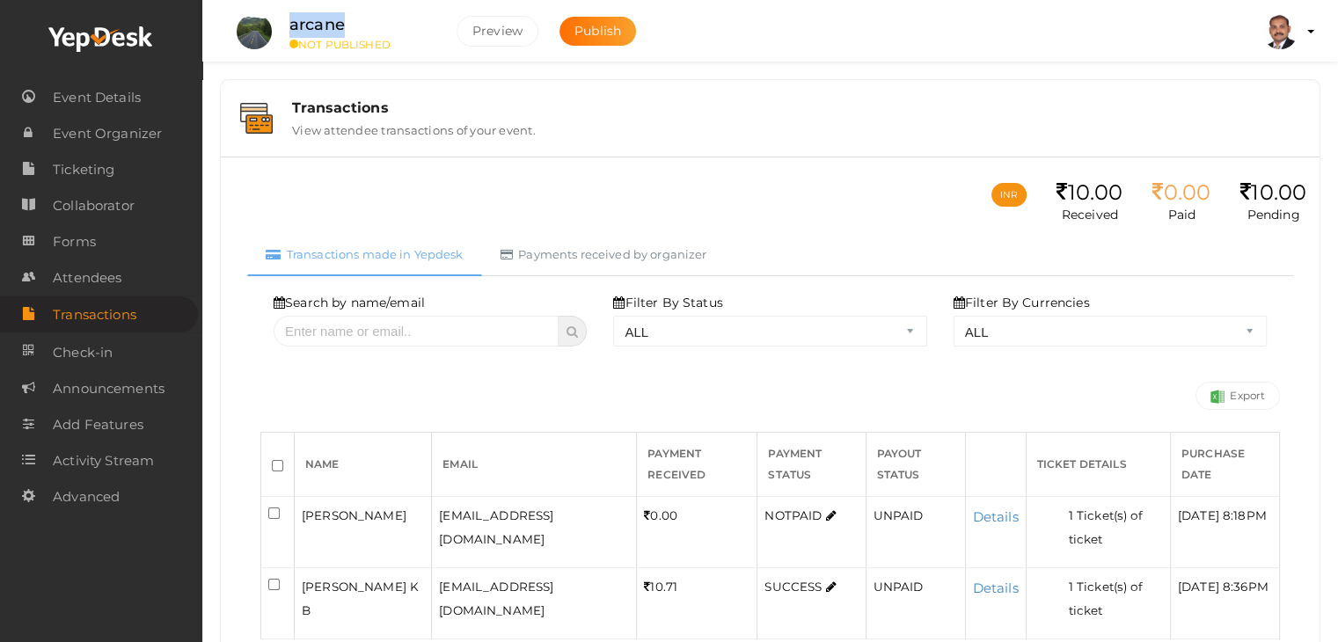
drag, startPoint x: 360, startPoint y: 33, endPoint x: 285, endPoint y: 25, distance: 75.2
click at [285, 25] on div "arcane NOT PUBLISHED" at bounding box center [360, 31] width 176 height 39
copy label "arcane"
click at [500, 26] on button "Preview" at bounding box center [497, 31] width 82 height 31
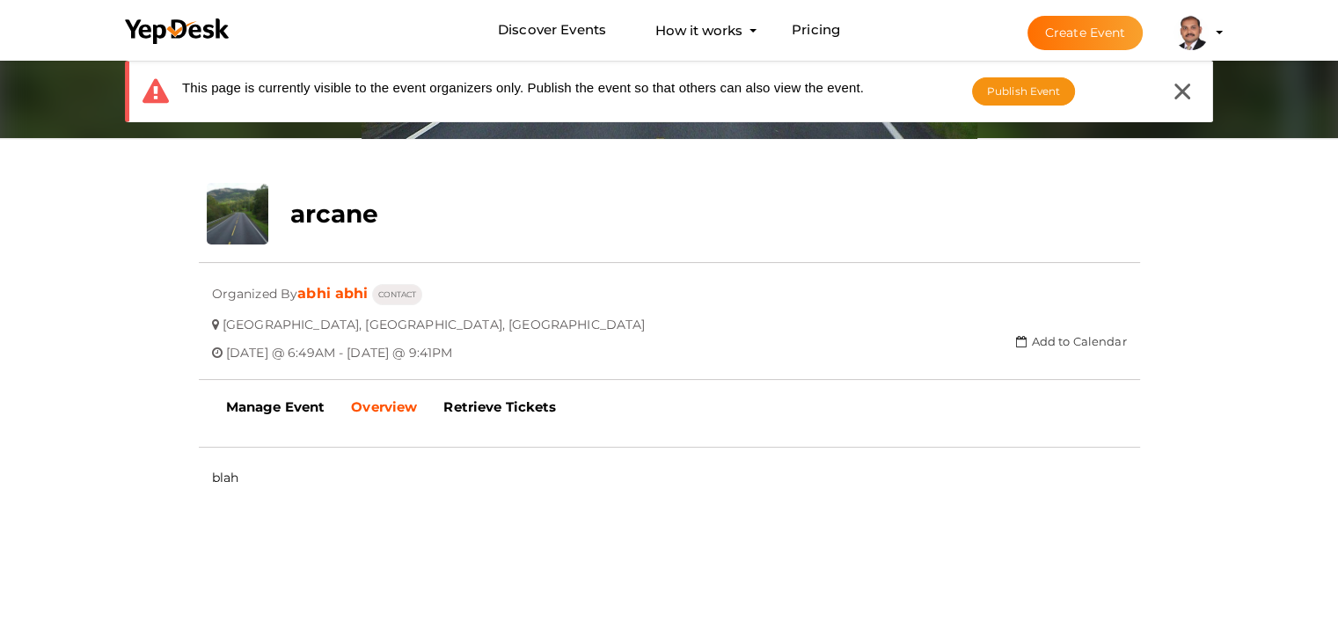
scroll to position [264, 0]
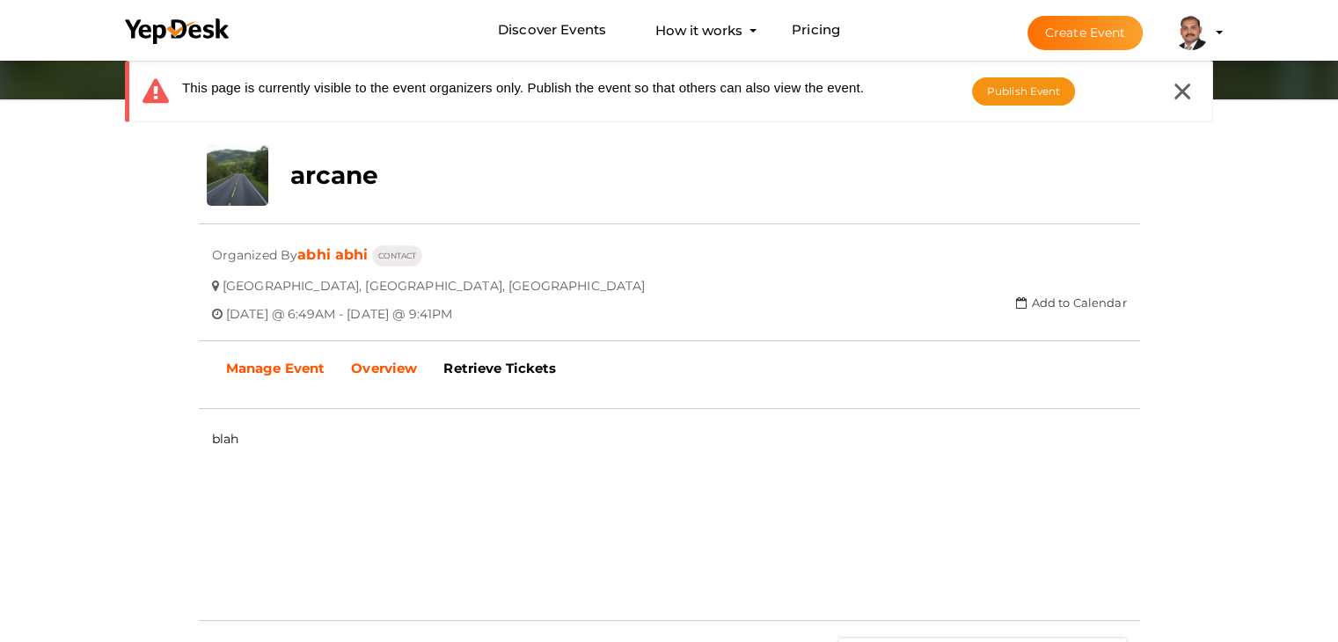
click at [250, 369] on b "Manage Event" at bounding box center [275, 368] width 99 height 17
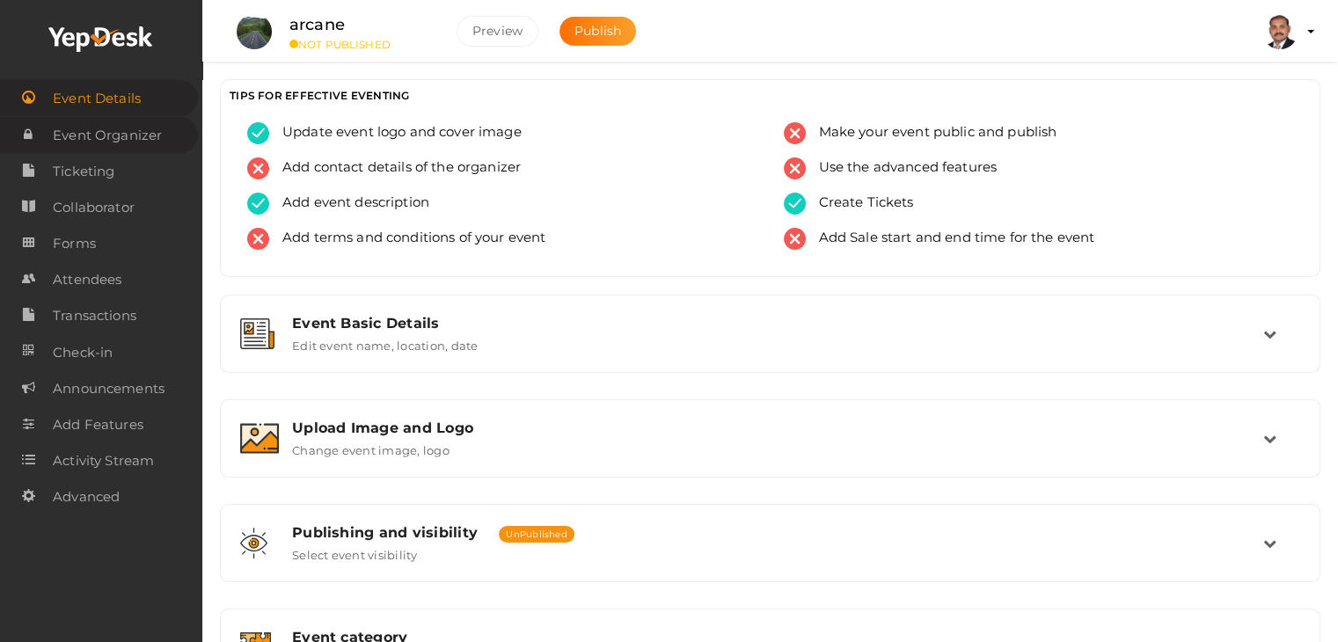
click at [151, 135] on span "Event Organizer" at bounding box center [107, 135] width 109 height 35
